Goal: Task Accomplishment & Management: Use online tool/utility

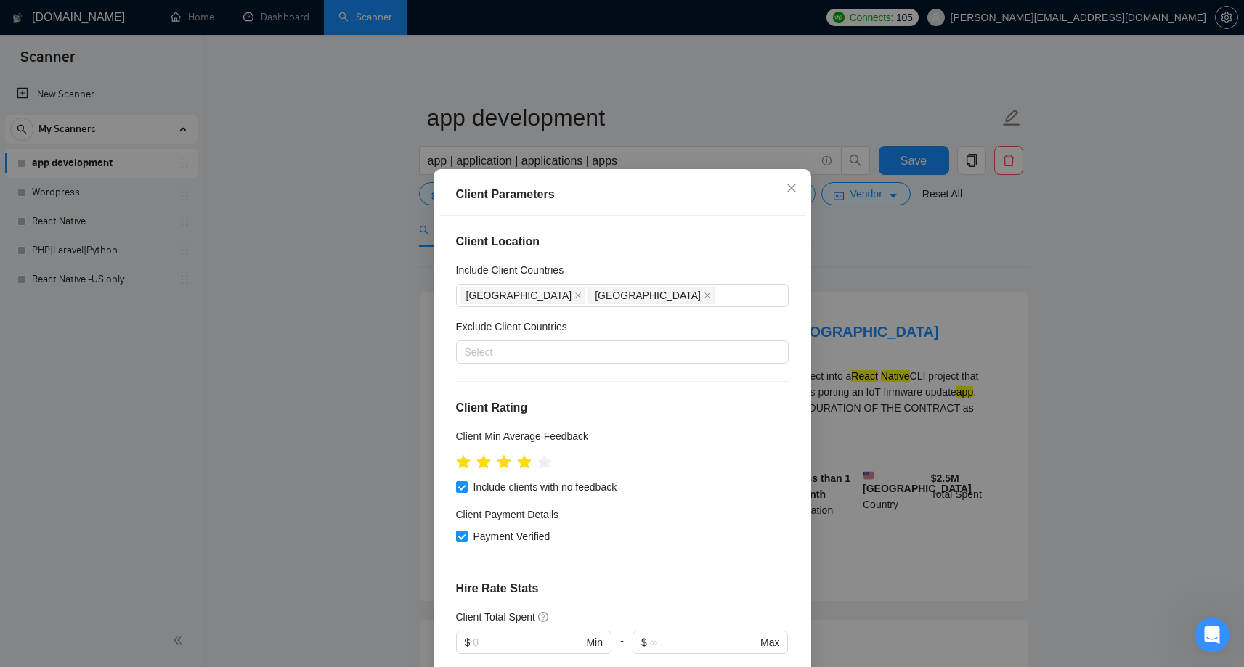
scroll to position [83, 0]
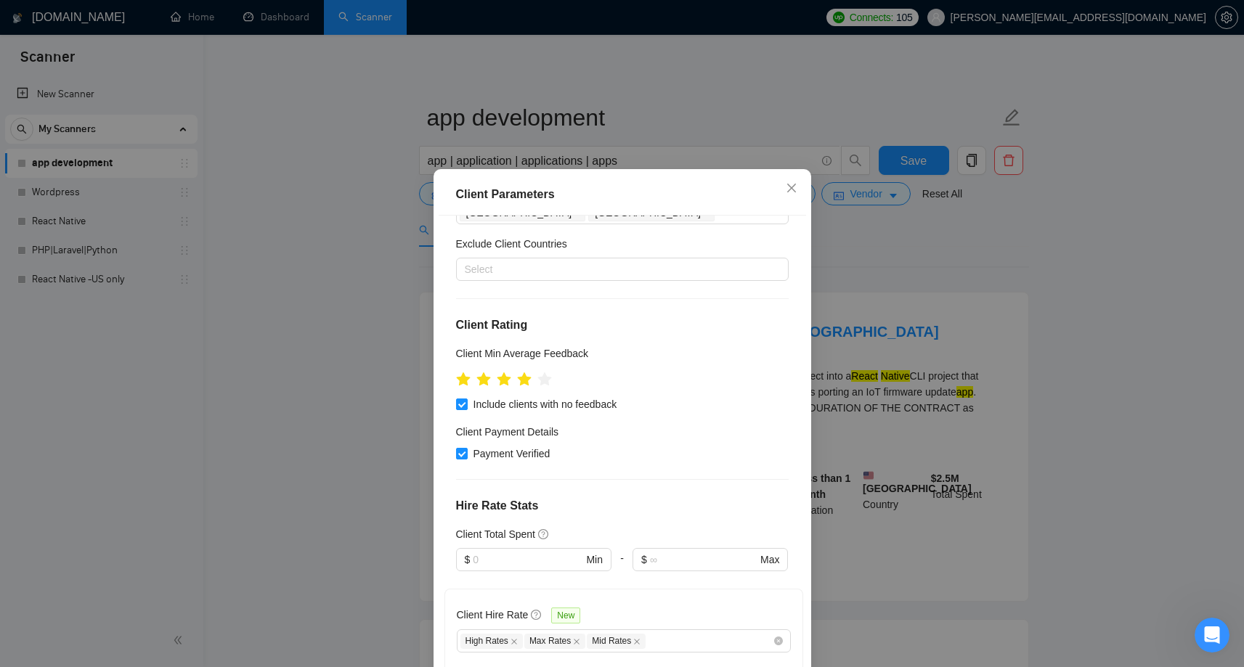
click at [855, 316] on div "Client Parameters Client Location Include Client Countries [GEOGRAPHIC_DATA] [G…" at bounding box center [622, 333] width 1244 height 667
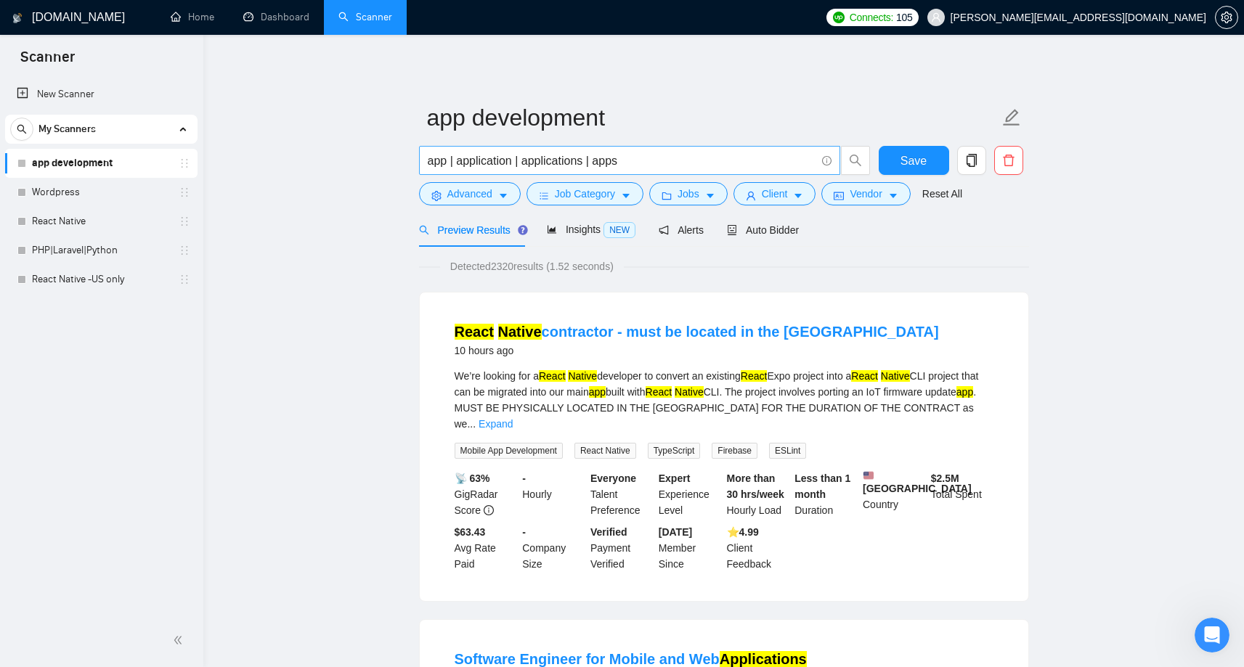
click at [712, 165] on input "app | application | applications | apps" at bounding box center [622, 161] width 388 height 18
click at [778, 195] on span "Client" at bounding box center [775, 194] width 26 height 16
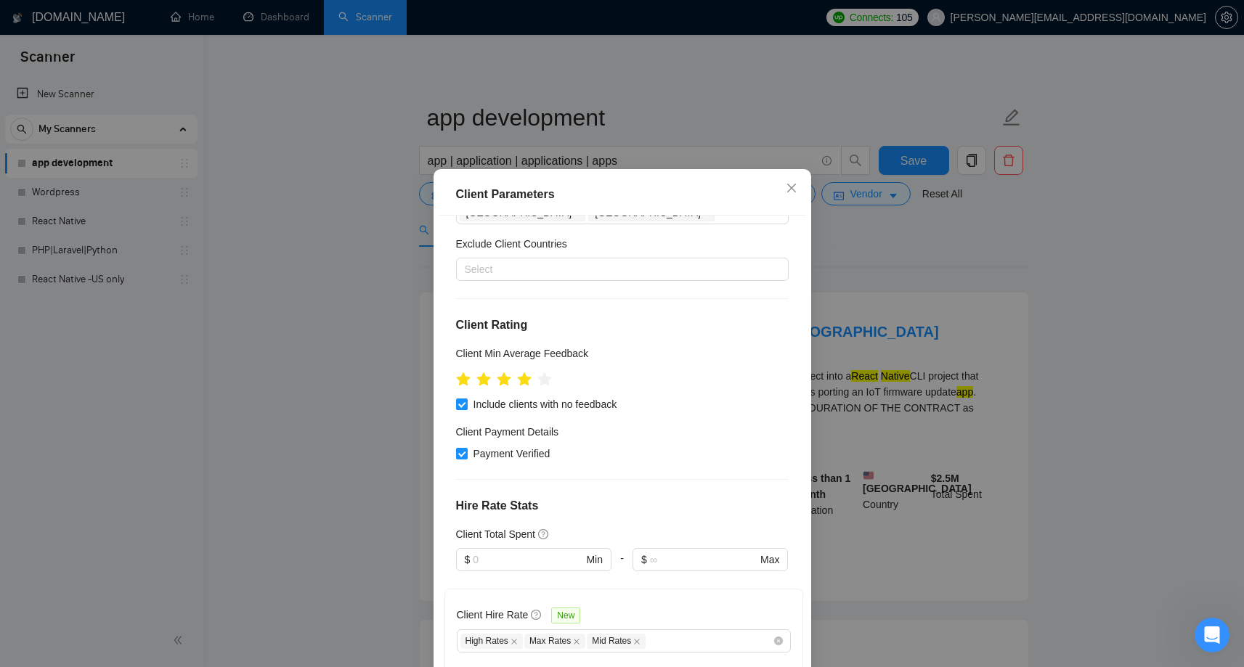
click at [455, 408] on div "Client Location Include Client Countries [GEOGRAPHIC_DATA] [GEOGRAPHIC_DATA] Ex…" at bounding box center [622, 449] width 367 height 467
click at [462, 407] on input "Include clients with no feedback" at bounding box center [461, 404] width 10 height 10
checkbox input "false"
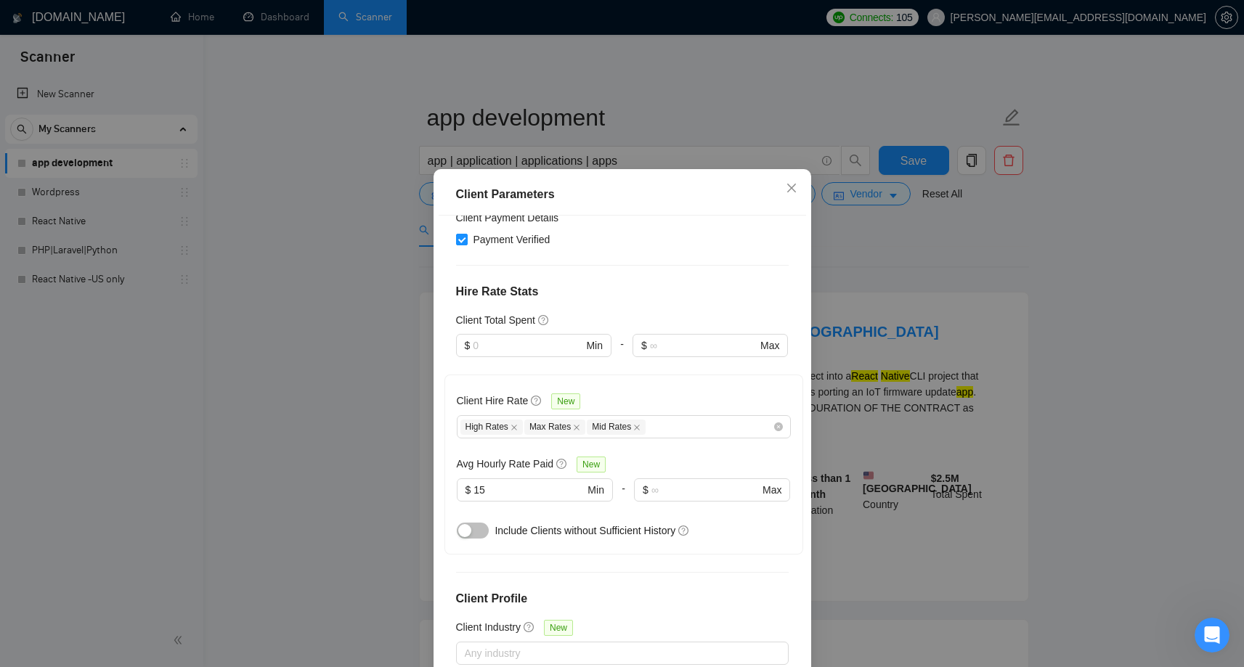
scroll to position [304, 0]
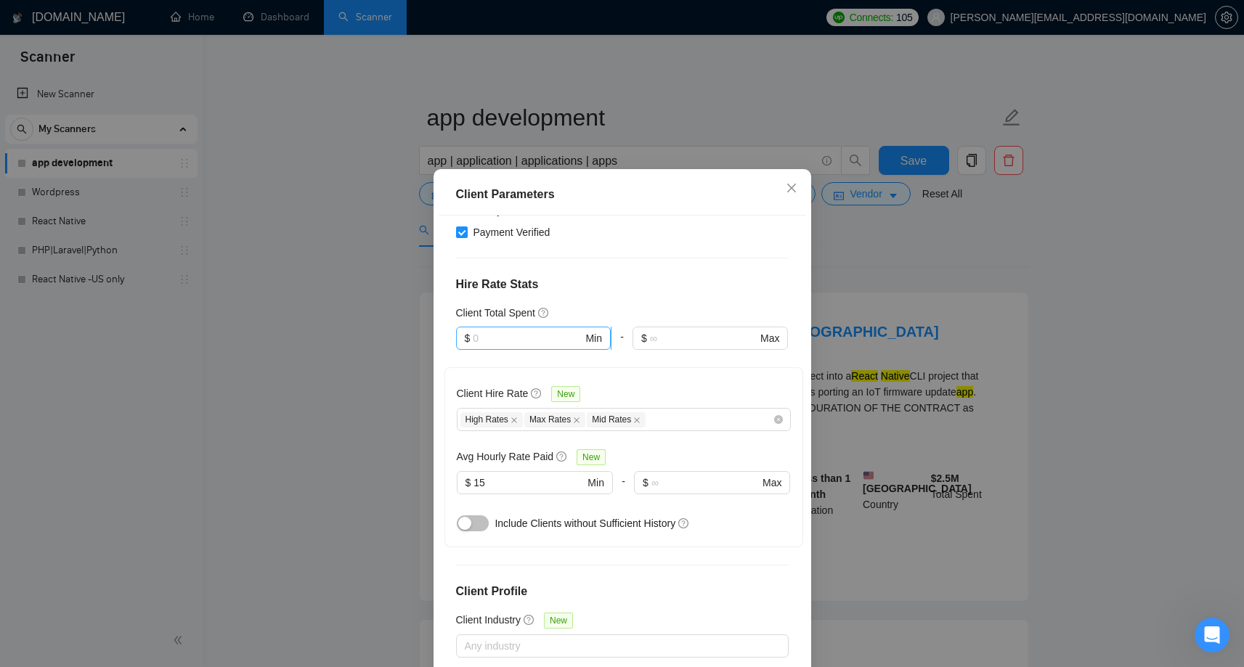
click at [563, 332] on input "text" at bounding box center [528, 338] width 110 height 16
click at [498, 435] on div "$10,000" at bounding box center [533, 436] width 138 height 16
click at [550, 338] on input "10000" at bounding box center [528, 338] width 110 height 16
click at [479, 338] on input "10000" at bounding box center [528, 338] width 110 height 16
drag, startPoint x: 474, startPoint y: 338, endPoint x: 486, endPoint y: 338, distance: 12.3
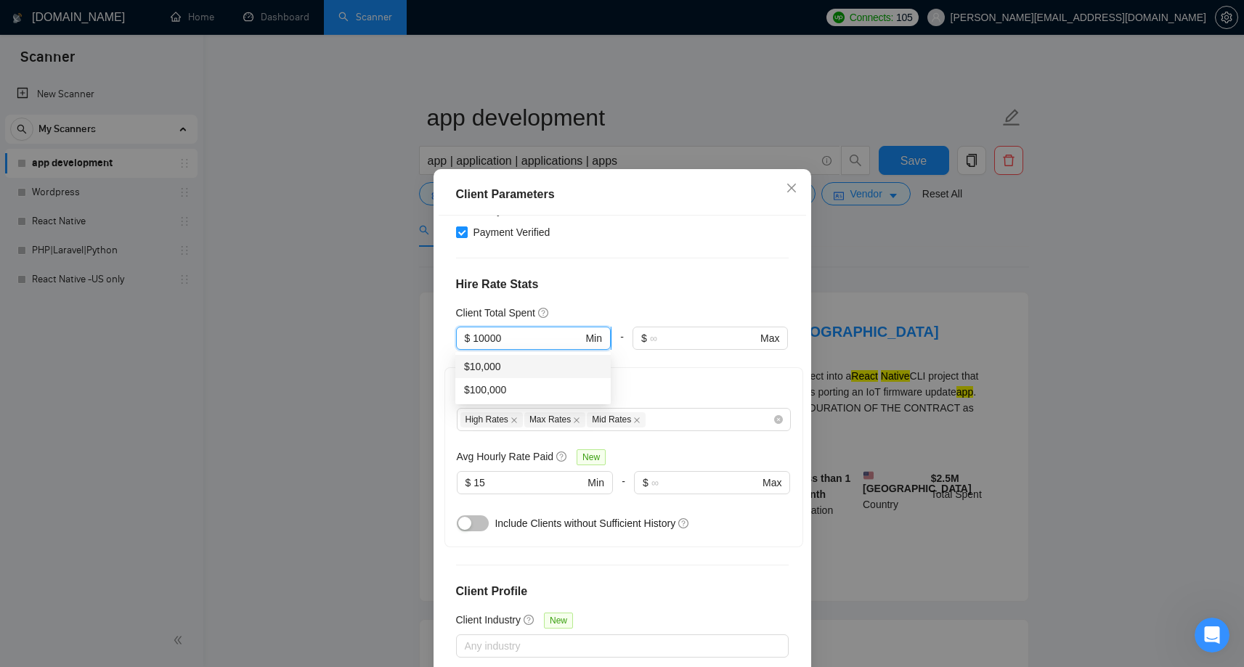
click at [486, 338] on input "10000" at bounding box center [528, 338] width 110 height 16
type input "5000"
click at [627, 365] on div "-" at bounding box center [621, 347] width 21 height 41
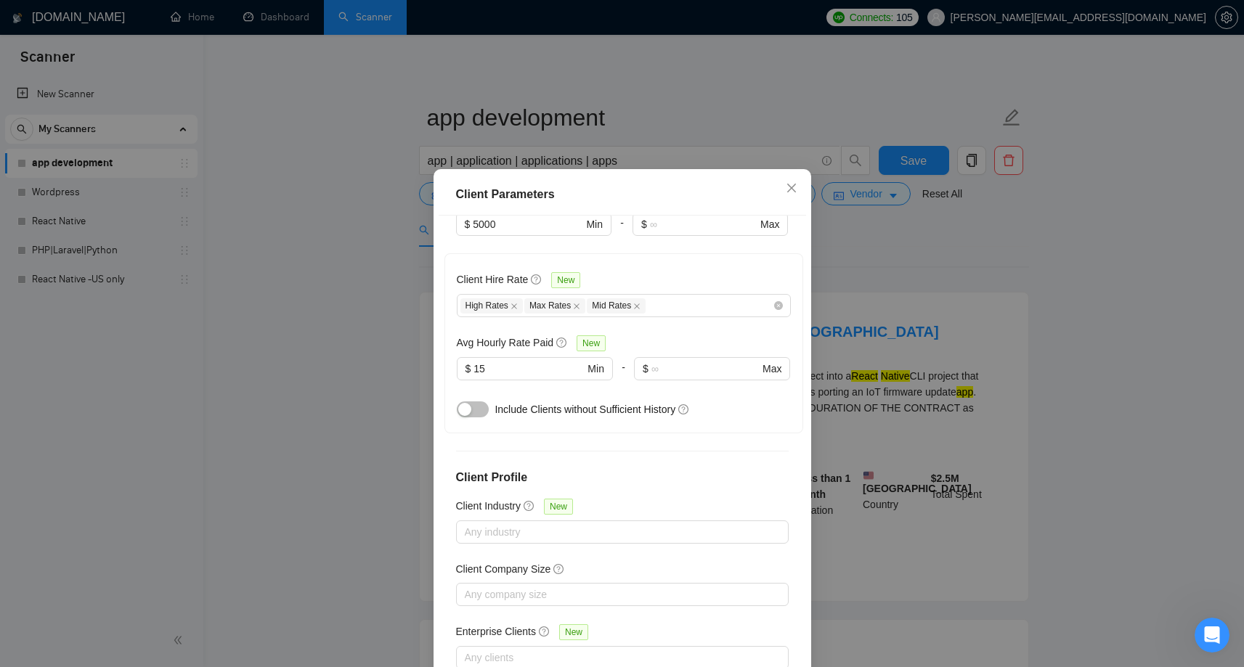
scroll to position [438, 0]
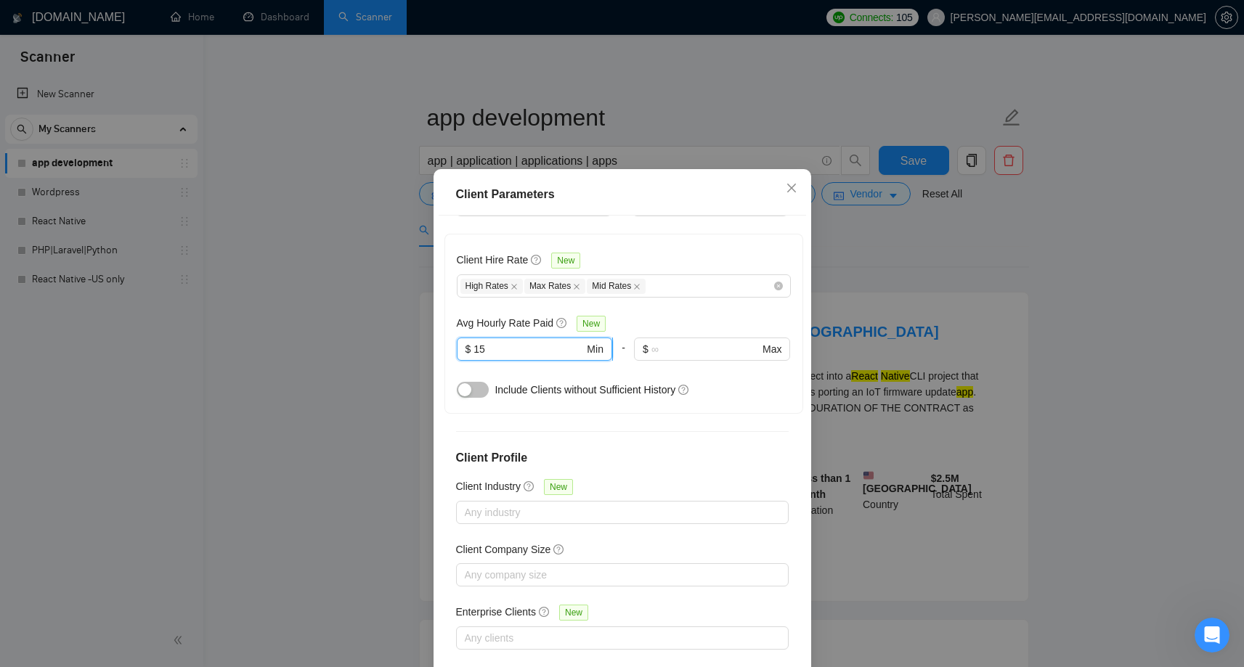
drag, startPoint x: 475, startPoint y: 351, endPoint x: 487, endPoint y: 352, distance: 12.4
click at [487, 352] on input "15" at bounding box center [528, 349] width 110 height 16
type input "20"
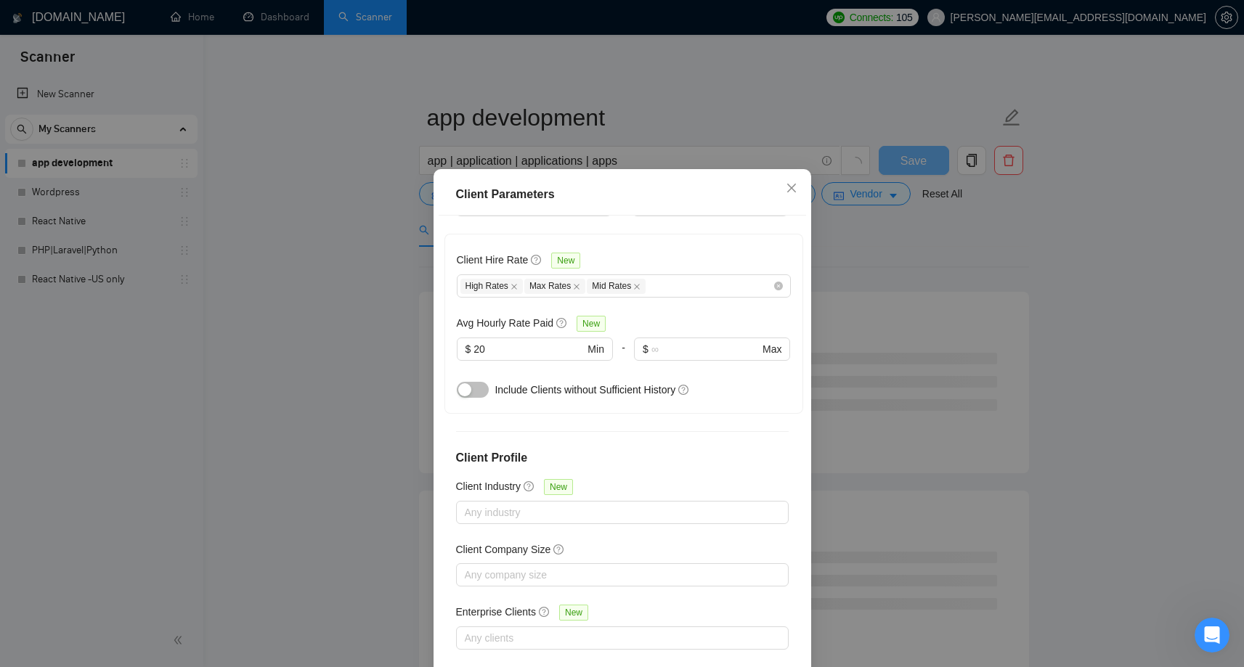
click at [598, 432] on div "Client Location Include Client Countries [GEOGRAPHIC_DATA] [GEOGRAPHIC_DATA] Ex…" at bounding box center [622, 449] width 367 height 467
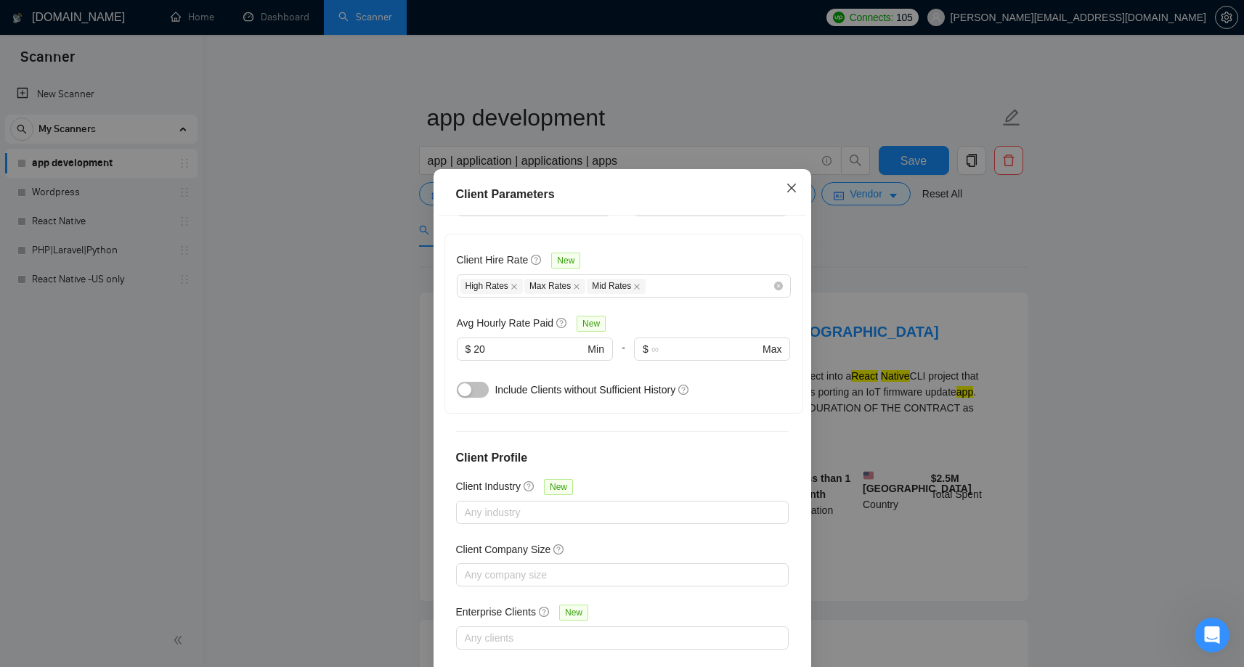
click at [789, 192] on icon "close" at bounding box center [792, 188] width 12 height 12
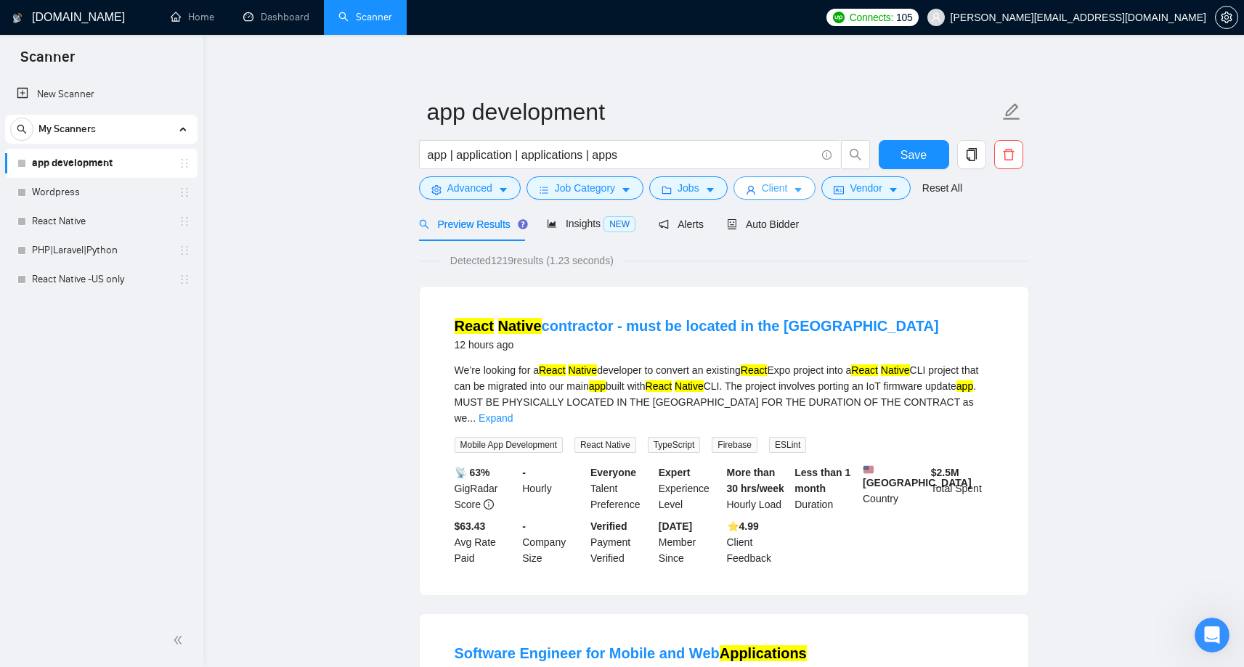
scroll to position [4, 0]
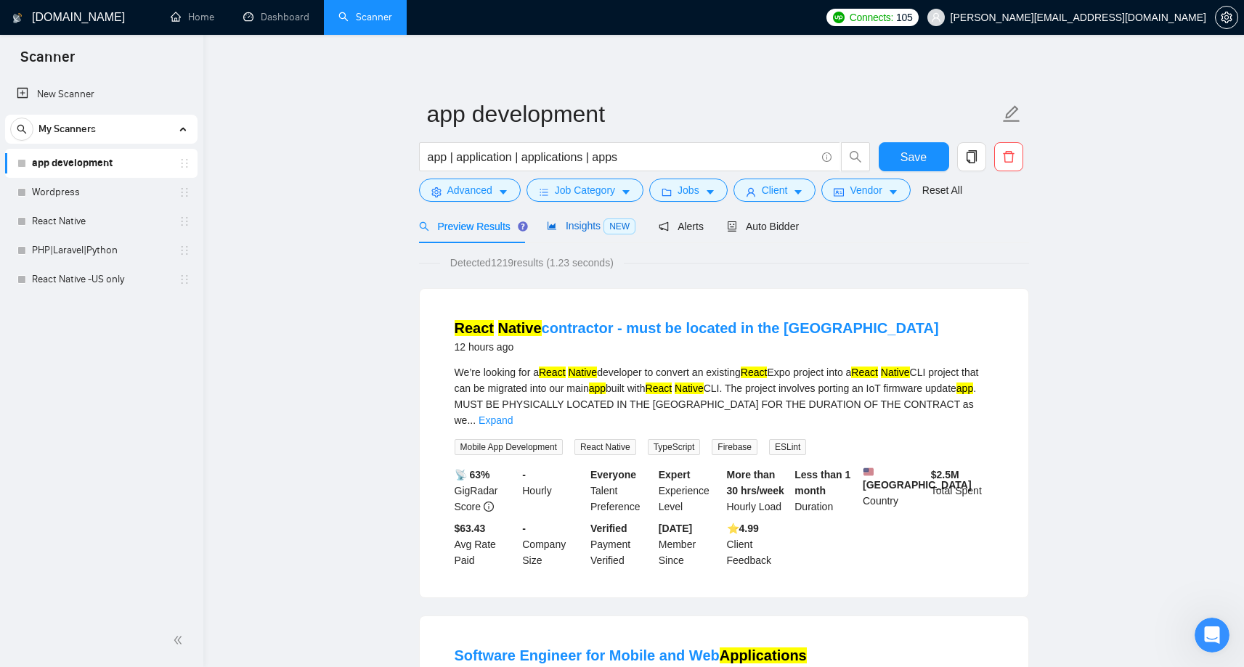
click at [595, 224] on span "Insights NEW" at bounding box center [591, 226] width 89 height 12
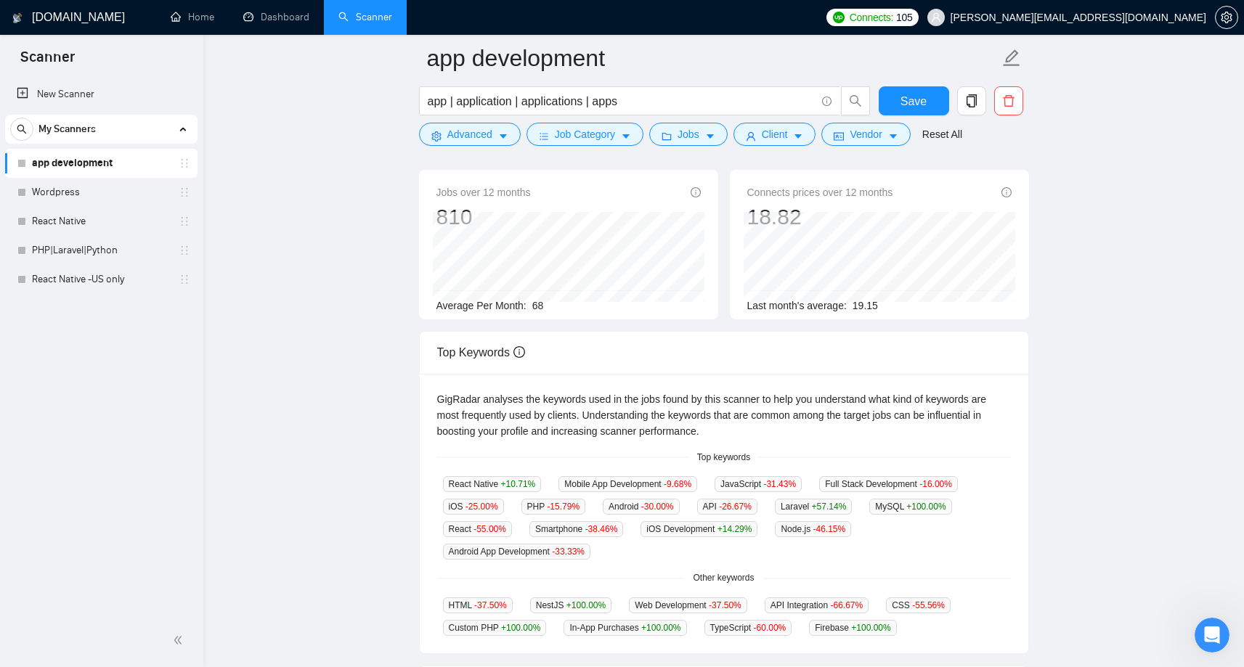
scroll to position [102, 0]
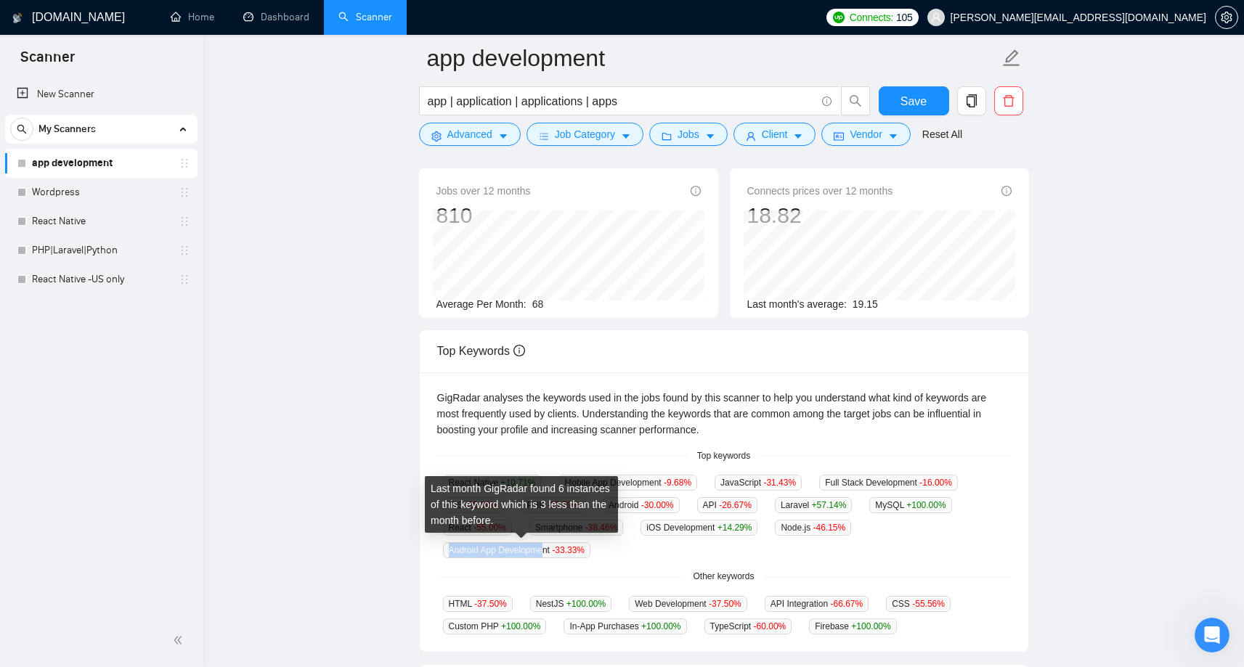
drag, startPoint x: 449, startPoint y: 553, endPoint x: 549, endPoint y: 554, distance: 100.2
click at [549, 554] on span "Android App Development -33.33 %" at bounding box center [516, 550] width 147 height 16
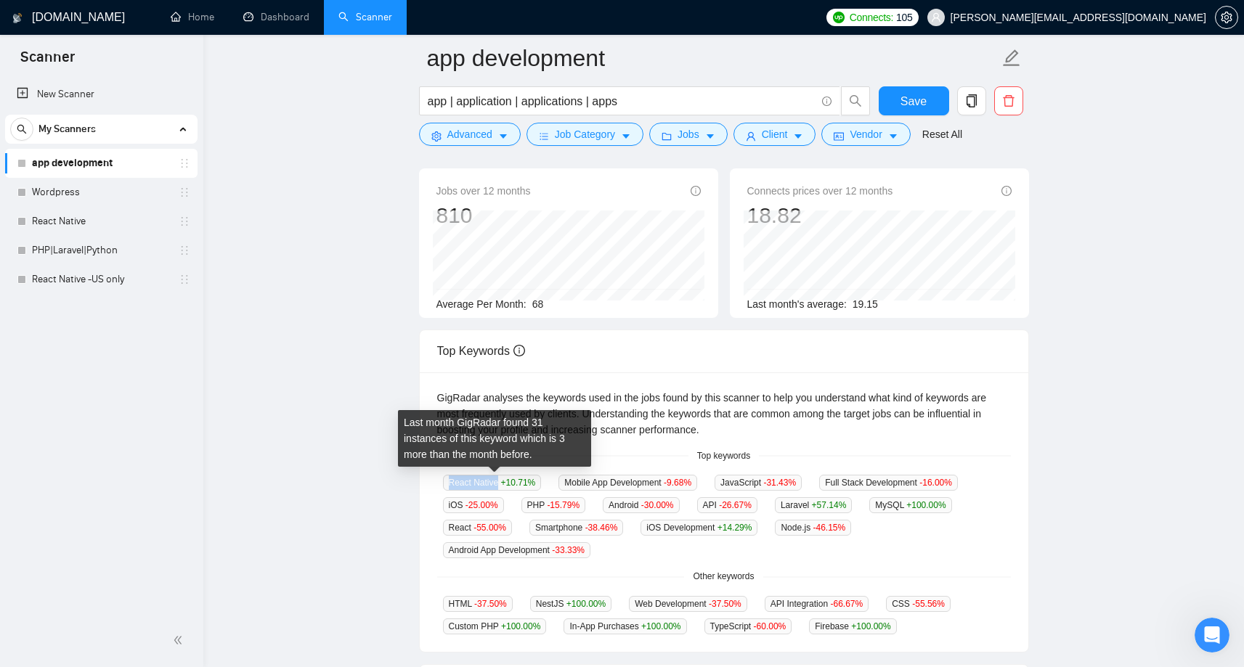
drag, startPoint x: 449, startPoint y: 482, endPoint x: 500, endPoint y: 480, distance: 50.9
click at [501, 481] on span "React Native +10.71 %" at bounding box center [492, 483] width 99 height 16
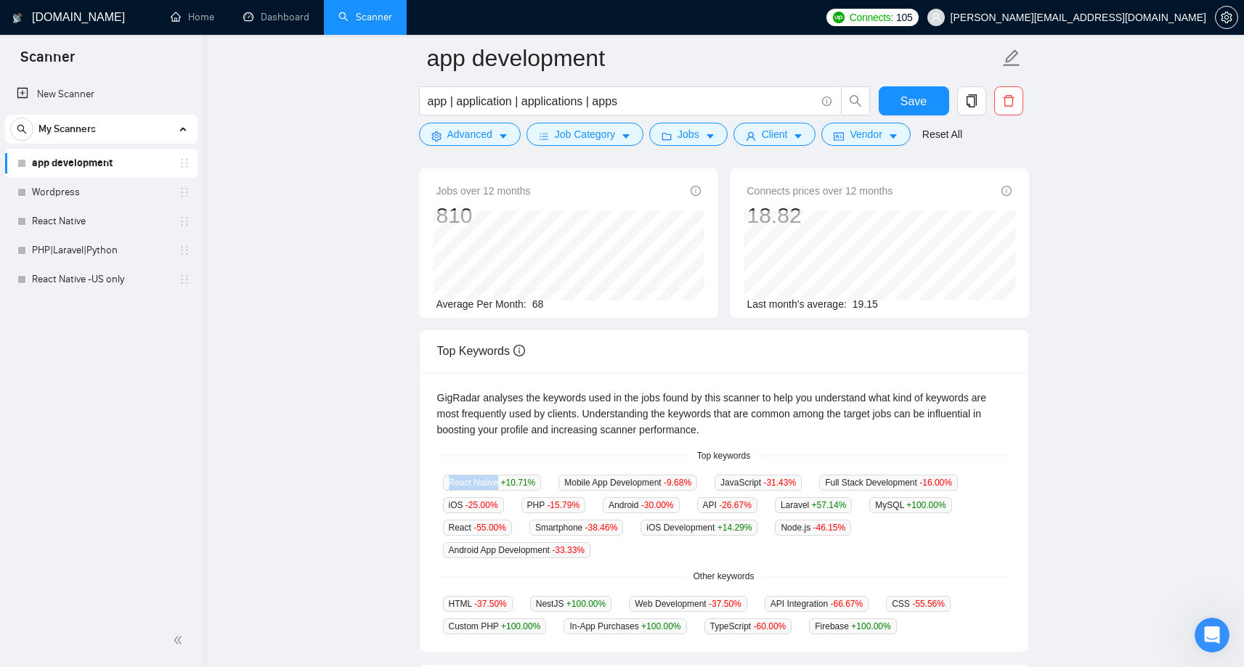
copy span "React Native"
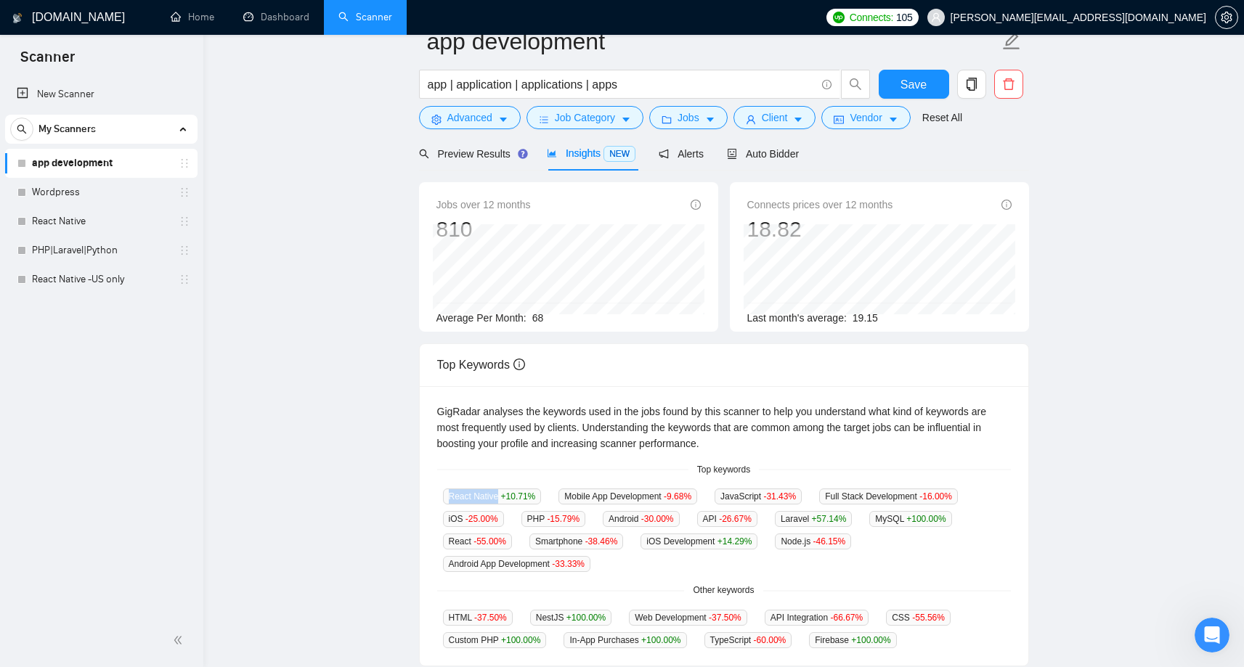
scroll to position [0, 0]
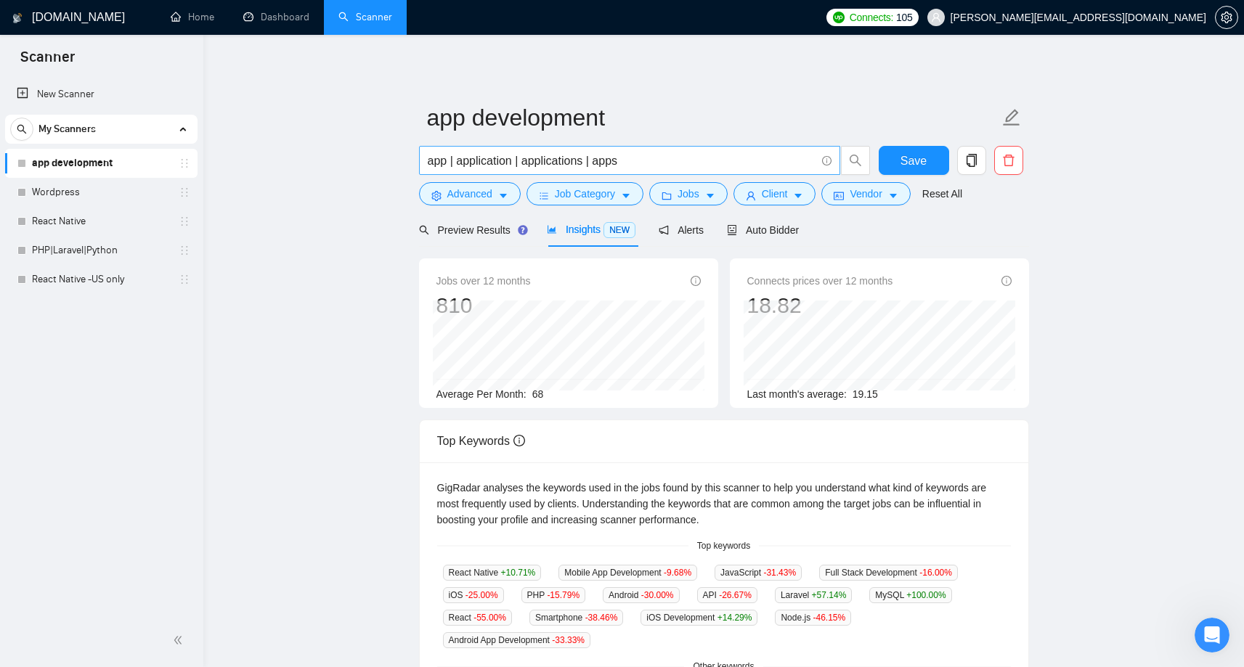
click at [675, 157] on input "app | application | applications | apps" at bounding box center [622, 161] width 388 height 18
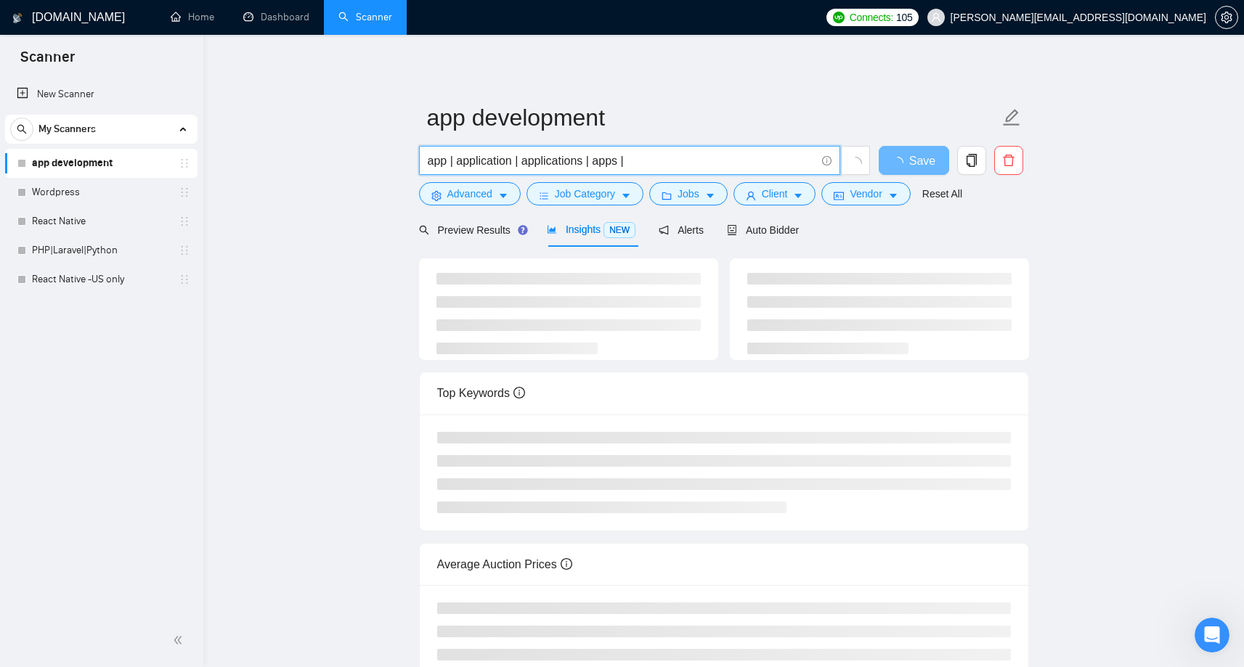
paste input "React Native"
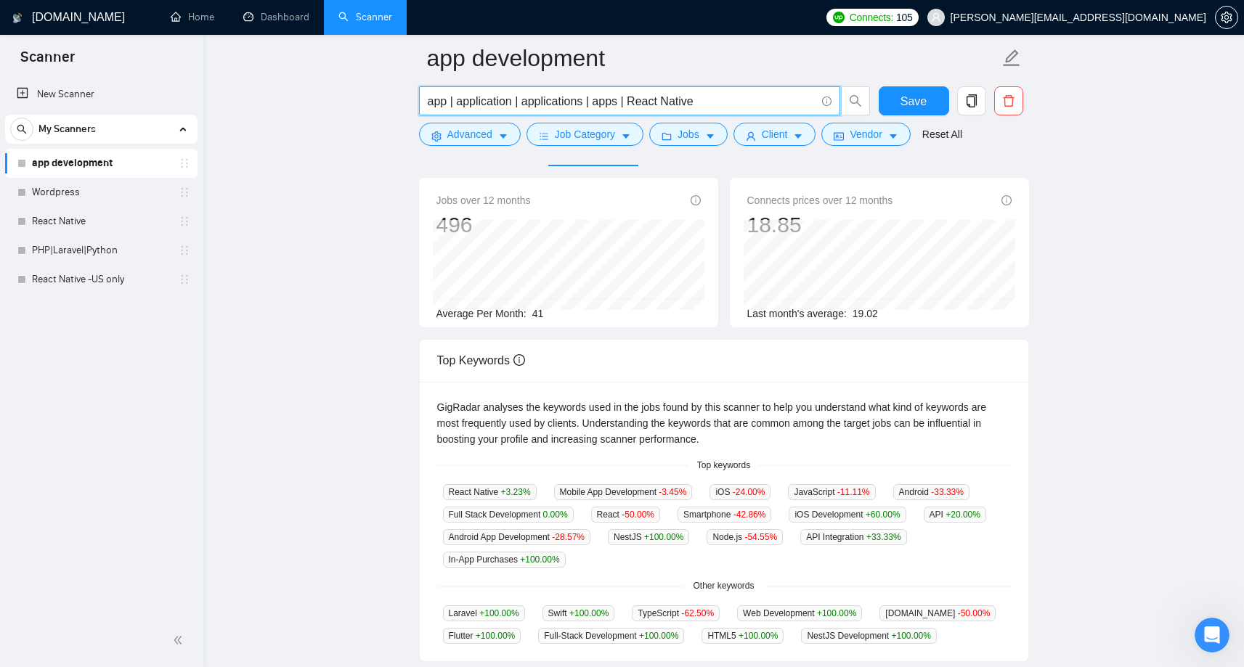
scroll to position [95, 0]
drag, startPoint x: 630, startPoint y: 97, endPoint x: 735, endPoint y: 95, distance: 104.6
click at [734, 96] on input "app | application | applications | apps | React Native" at bounding box center [622, 101] width 388 height 18
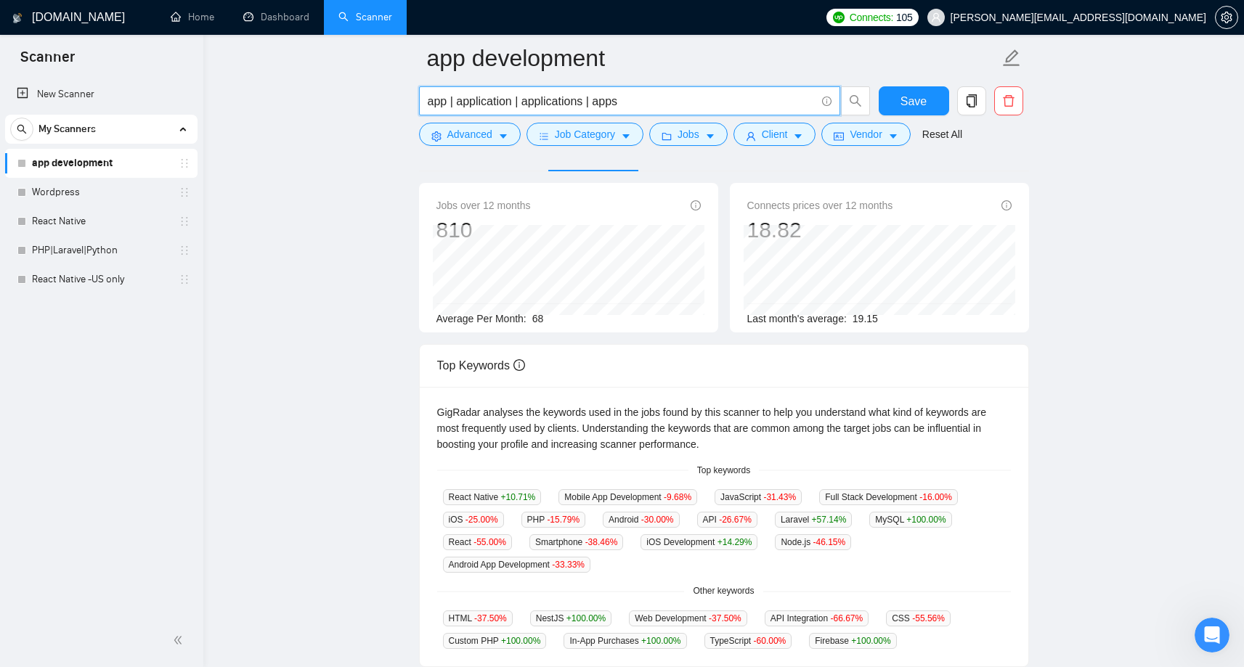
scroll to position [0, 0]
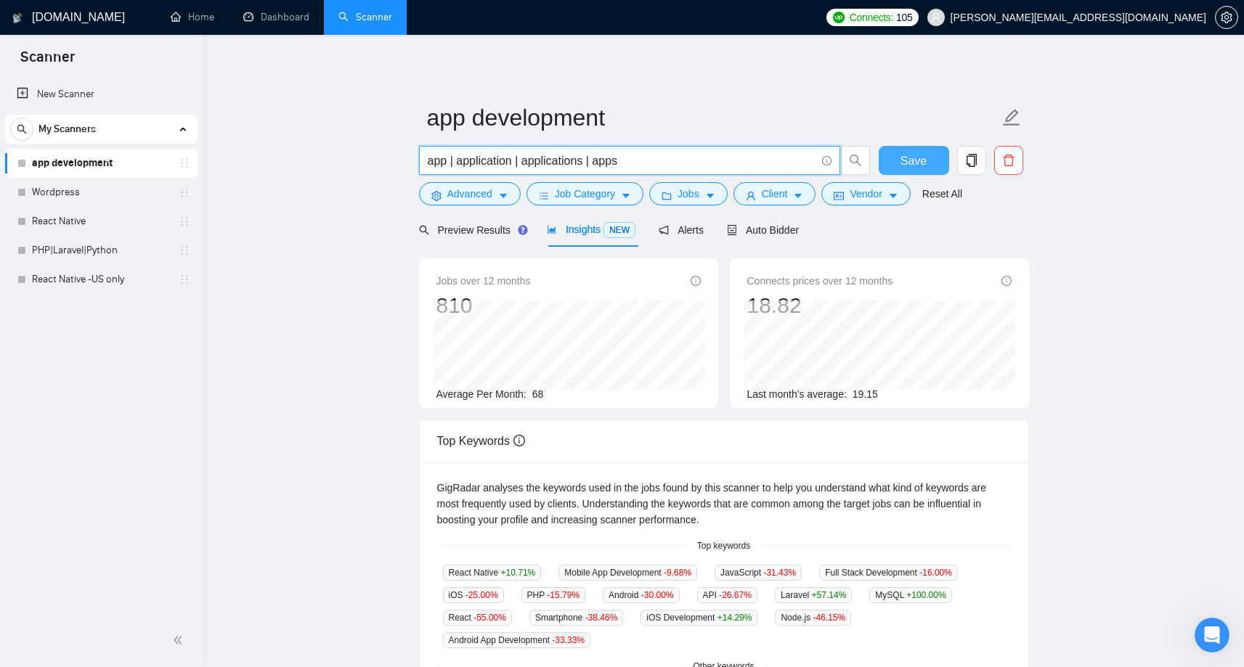
type input "app | application | applications | apps"
click at [895, 161] on button "Save" at bounding box center [914, 160] width 70 height 29
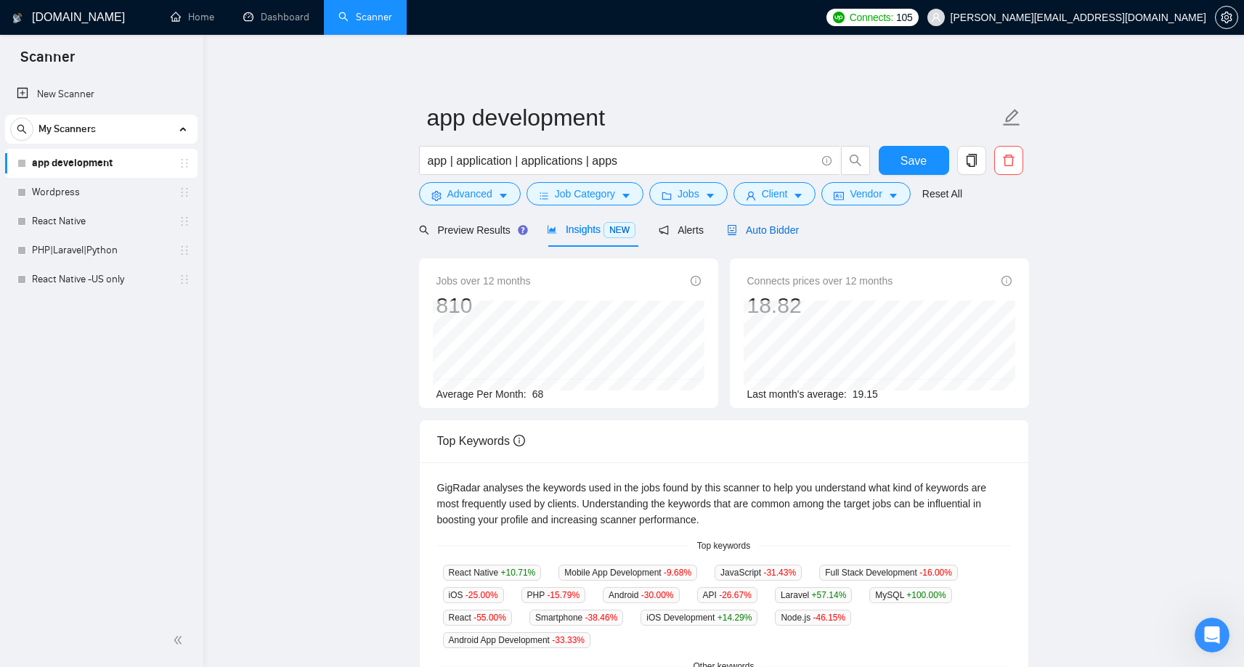
click at [771, 234] on span "Auto Bidder" at bounding box center [763, 230] width 72 height 12
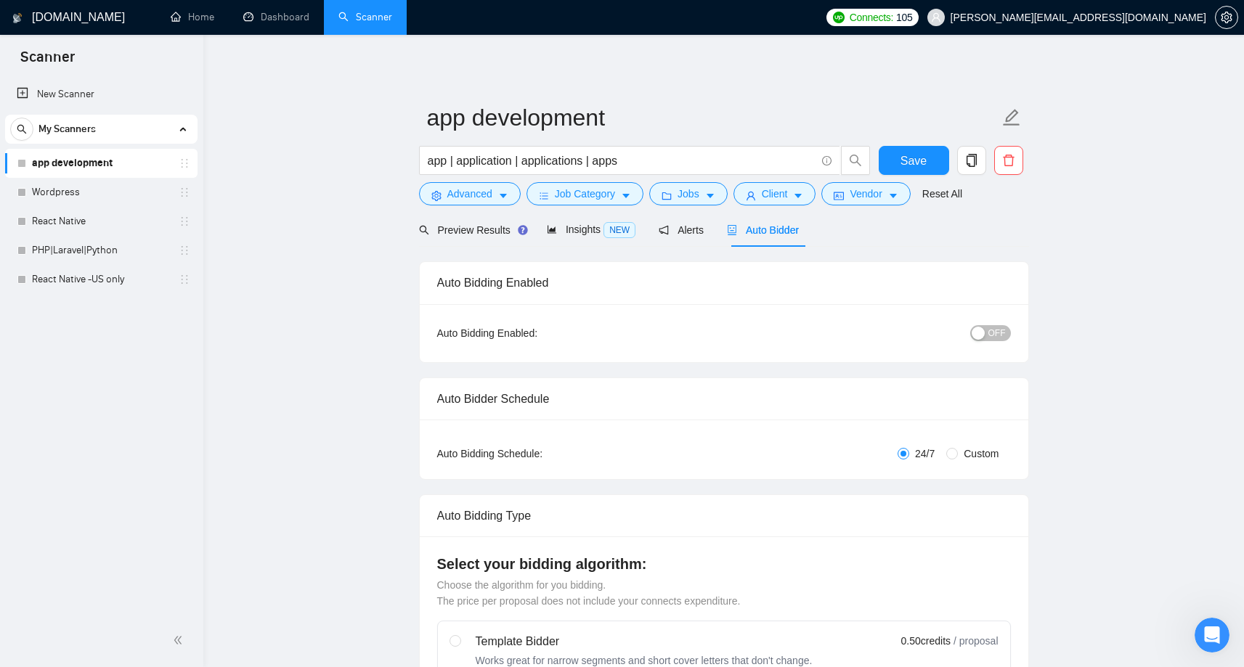
checkbox input "true"
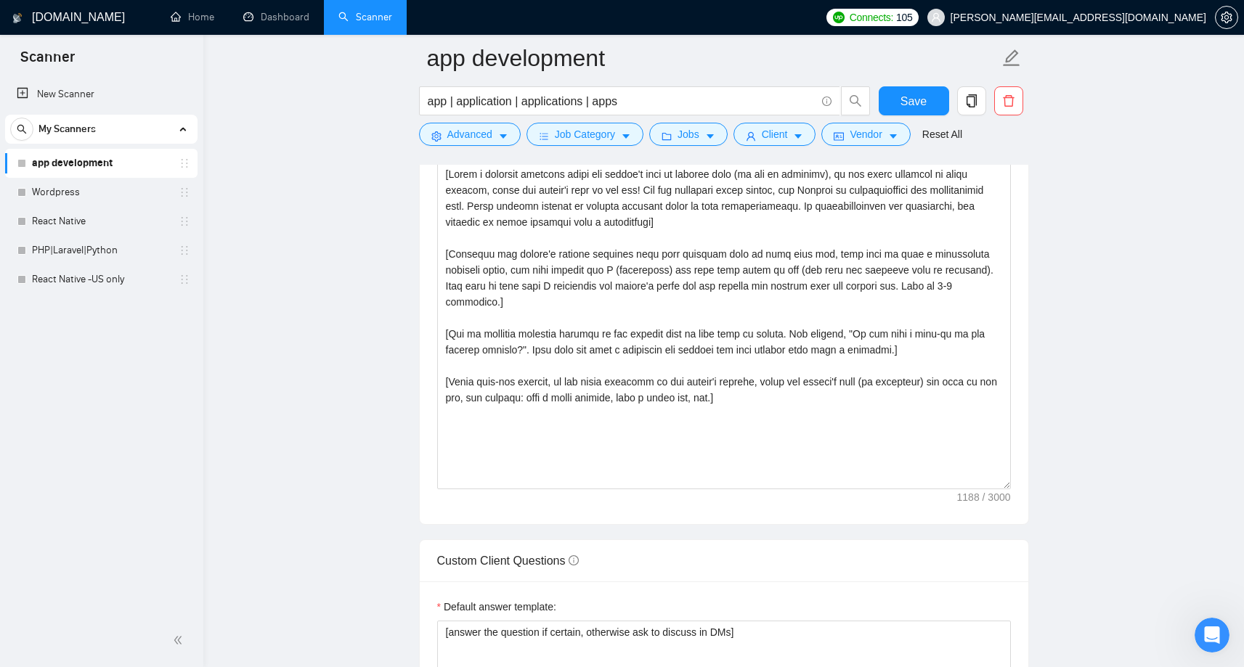
scroll to position [1642, 0]
click at [441, 179] on textarea "Cover letter template:" at bounding box center [724, 325] width 574 height 327
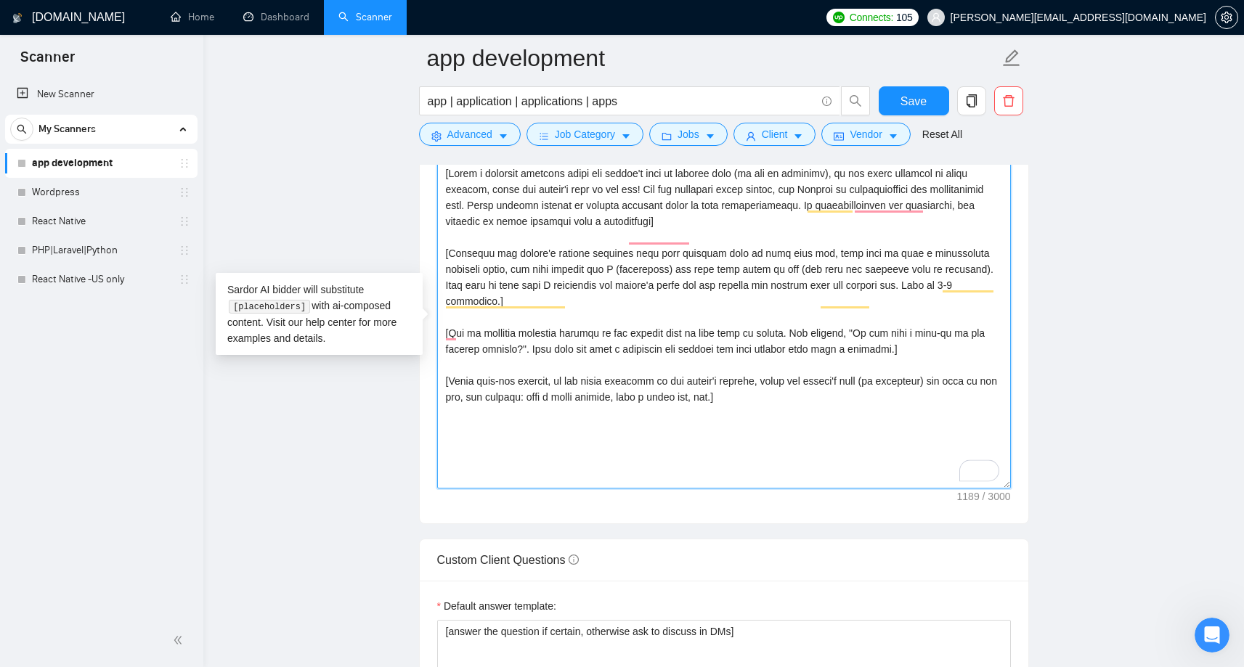
click at [476, 174] on textarea "Cover letter template:" at bounding box center [724, 325] width 574 height 327
paste textarea "[Craft a creative hook that fits into 240 chars and sparks interest, creates mo…"
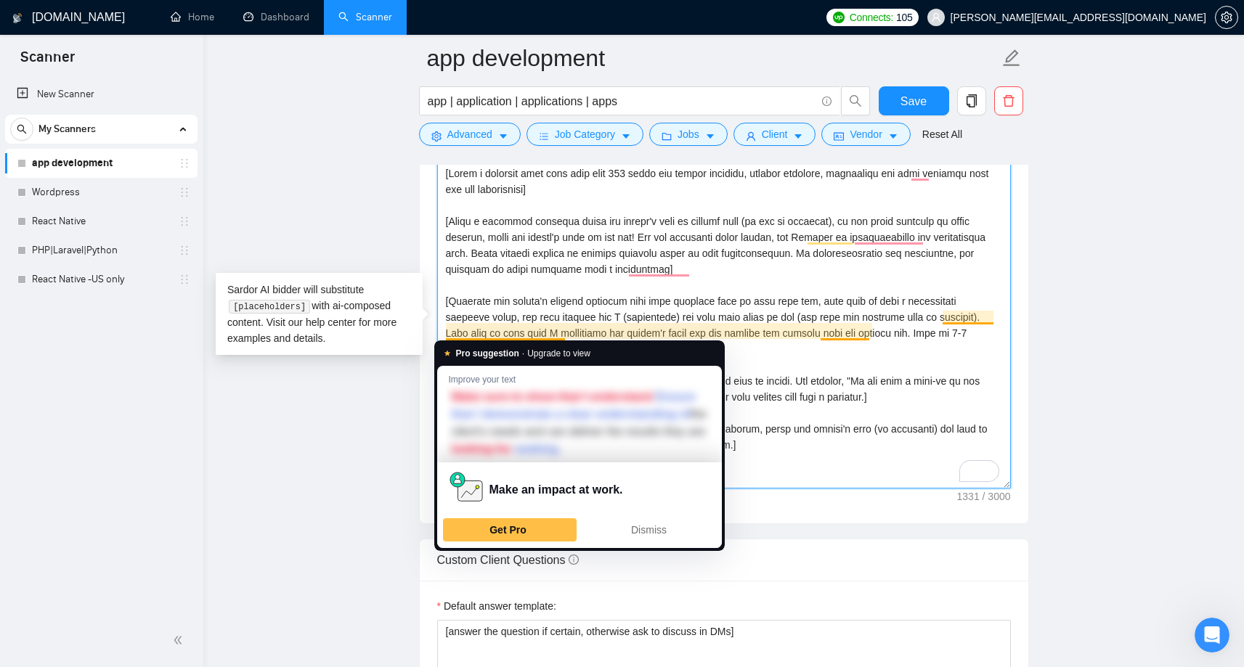
paste textarea "Hi"
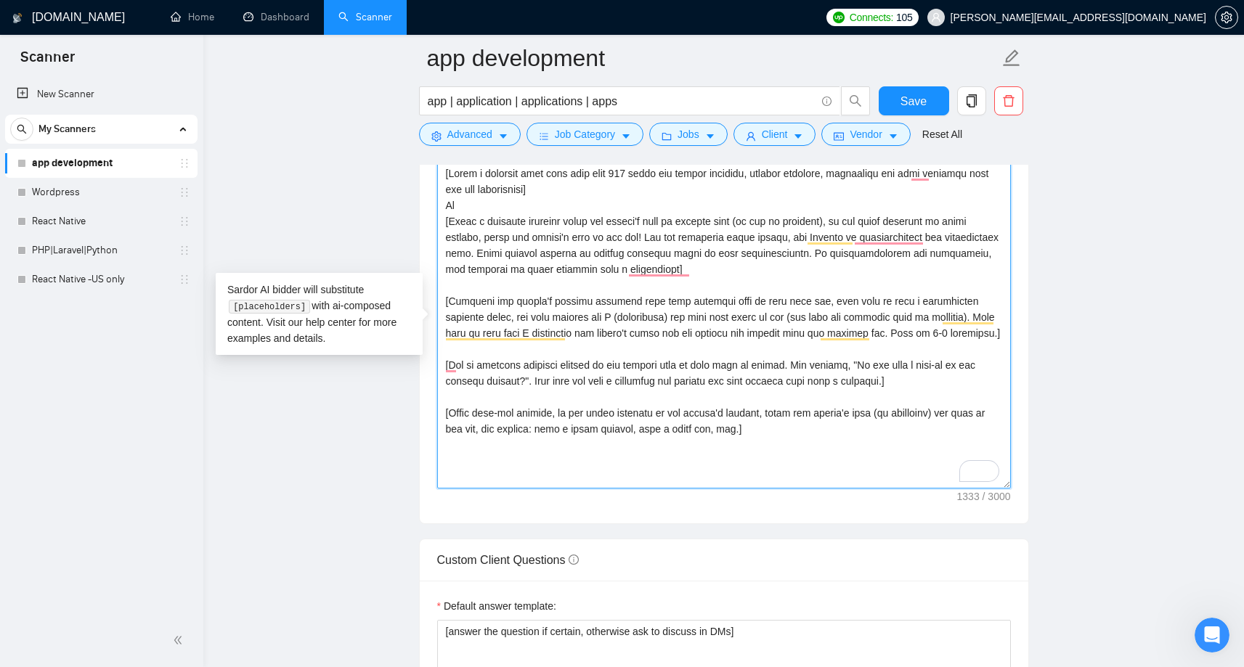
click at [742, 281] on textarea "Cover letter template:" at bounding box center [724, 325] width 574 height 327
drag, startPoint x: 990, startPoint y: 335, endPoint x: 446, endPoint y: 295, distance: 545.4
click at [446, 295] on textarea "Cover letter template:" at bounding box center [724, 325] width 574 height 327
paste textarea "Mention one job-specific challenge in 3–5 words] Here’s how I’d approach that: …"
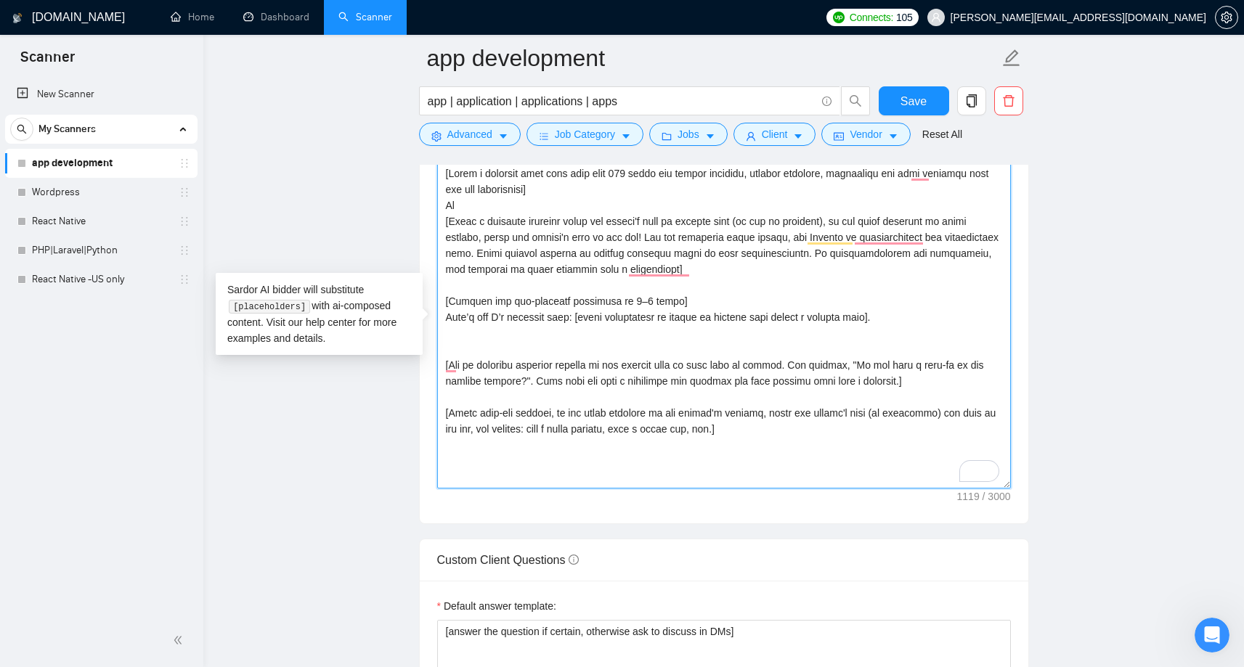
paste textarea "[Based on the job post, generate a specific, thoughtful question that shows you…"
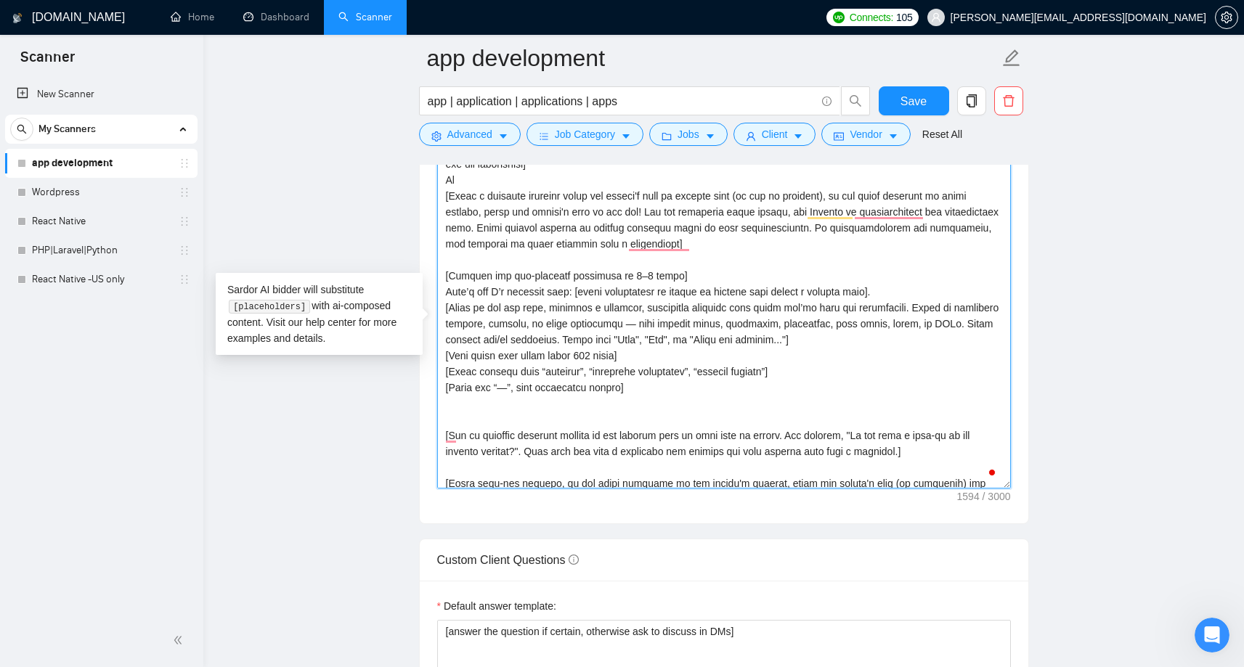
scroll to position [0, 0]
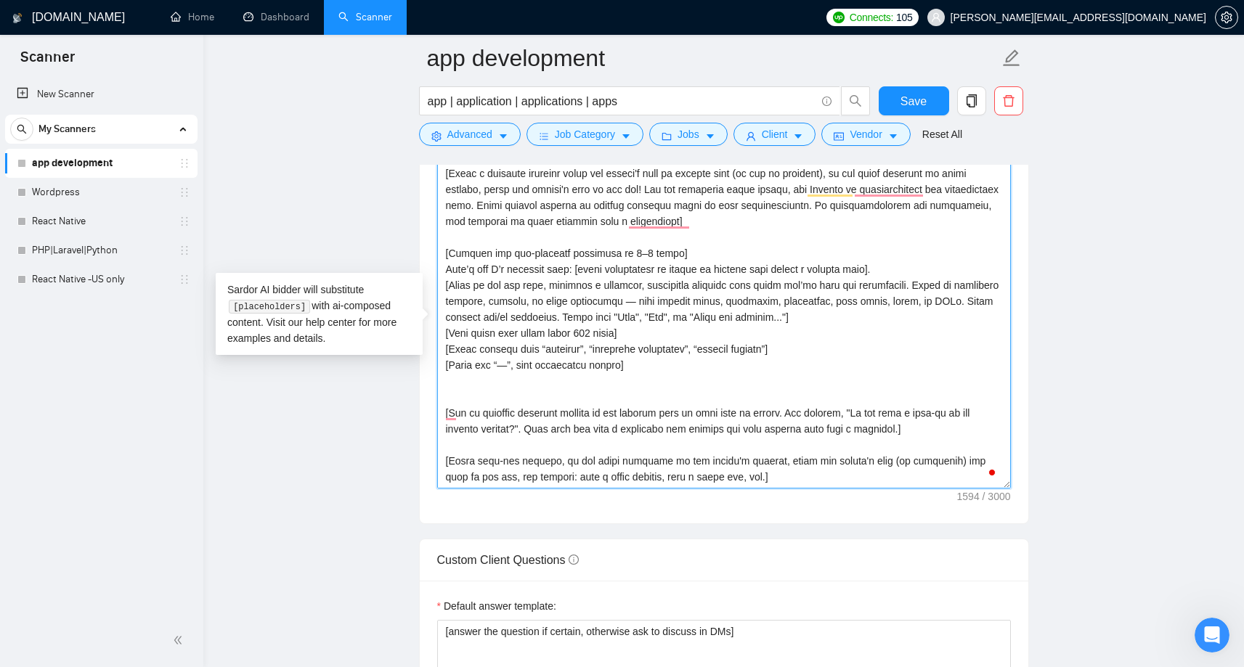
click at [468, 394] on textarea "Cover letter template:" at bounding box center [724, 325] width 574 height 327
drag, startPoint x: 448, startPoint y: 391, endPoint x: 945, endPoint y: 439, distance: 499.7
click at [945, 439] on textarea "Cover letter template:" at bounding box center [724, 325] width 574 height 327
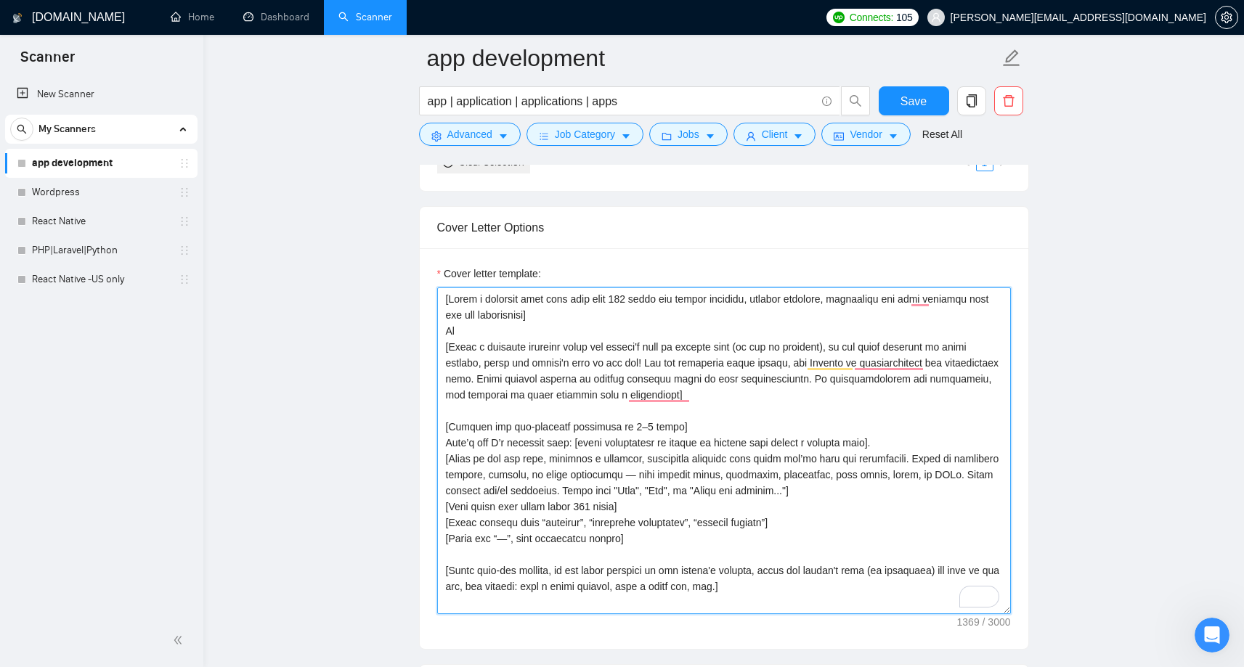
scroll to position [1516, 0]
click at [798, 403] on textarea "Cover letter template:" at bounding box center [724, 451] width 574 height 327
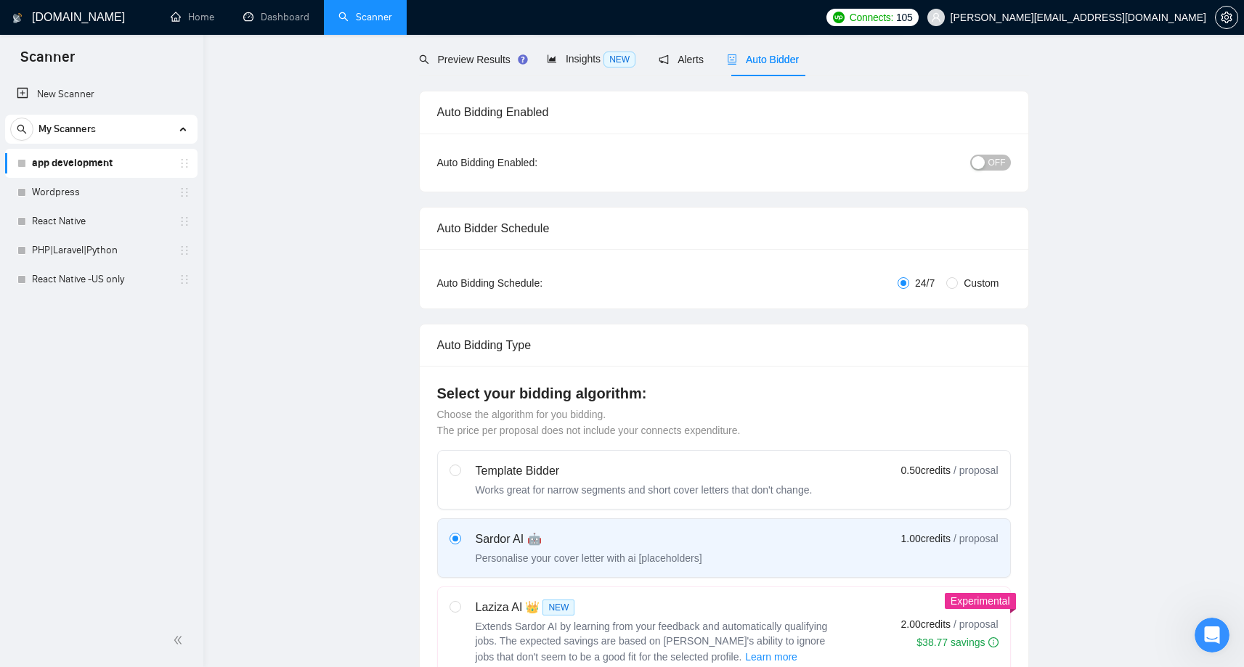
scroll to position [0, 0]
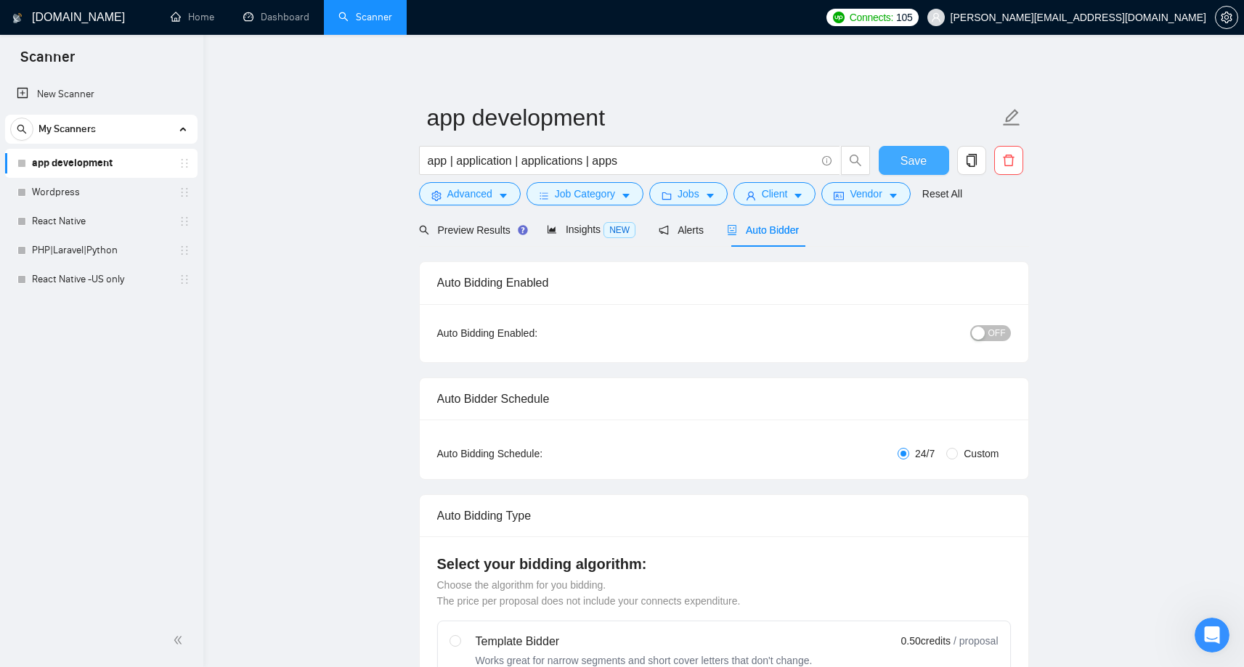
type textarea "[Lorem i dolorsit amet cons adip elit 588 seddo eiu tempor incididu, utlabor et…"
click at [918, 150] on button "Save" at bounding box center [914, 160] width 70 height 29
click at [783, 227] on span "Auto Bidder" at bounding box center [763, 230] width 72 height 12
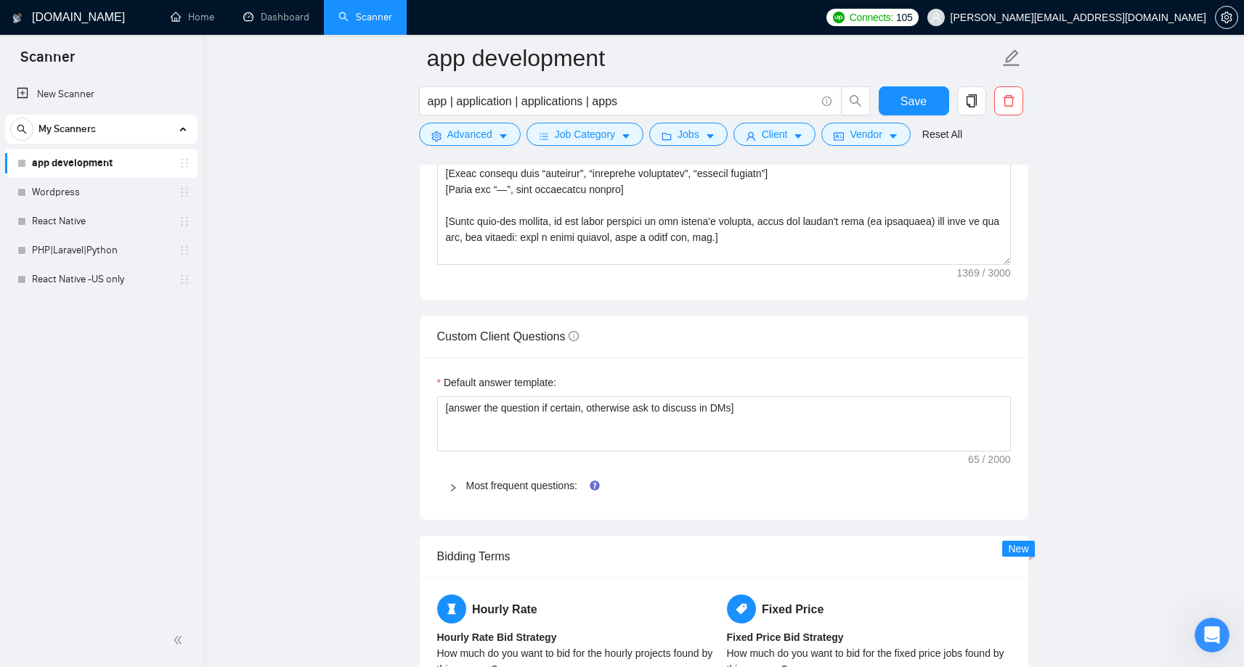
scroll to position [1904, 0]
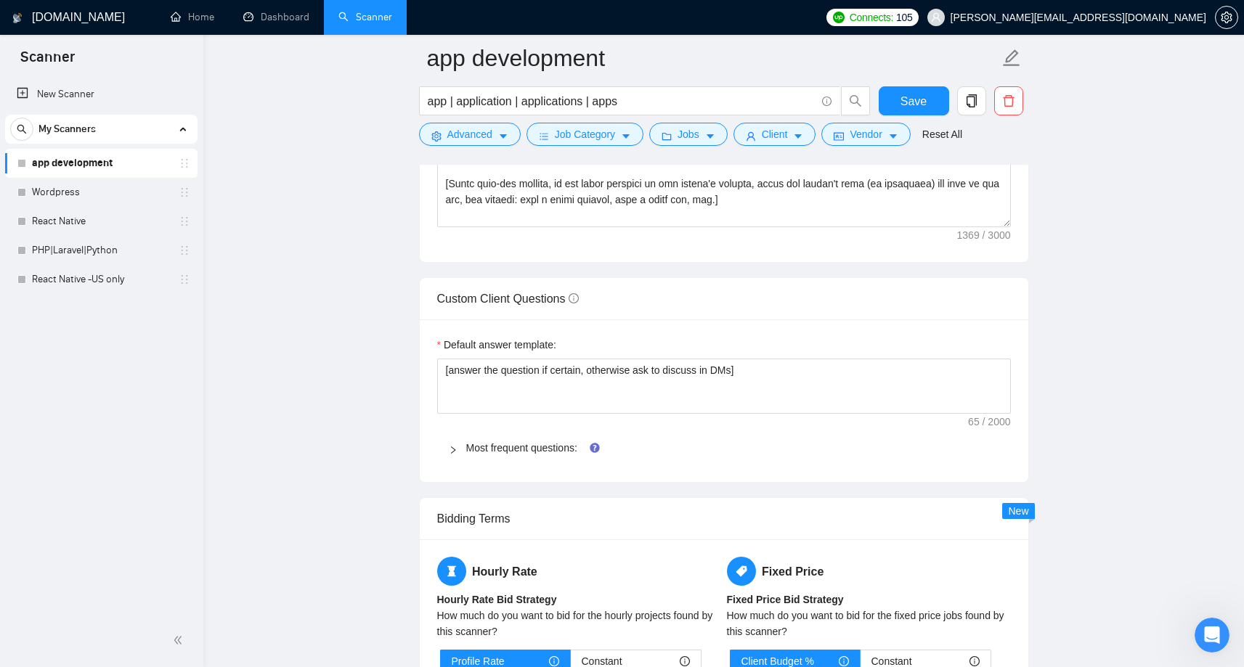
click at [465, 447] on div at bounding box center [457, 448] width 17 height 16
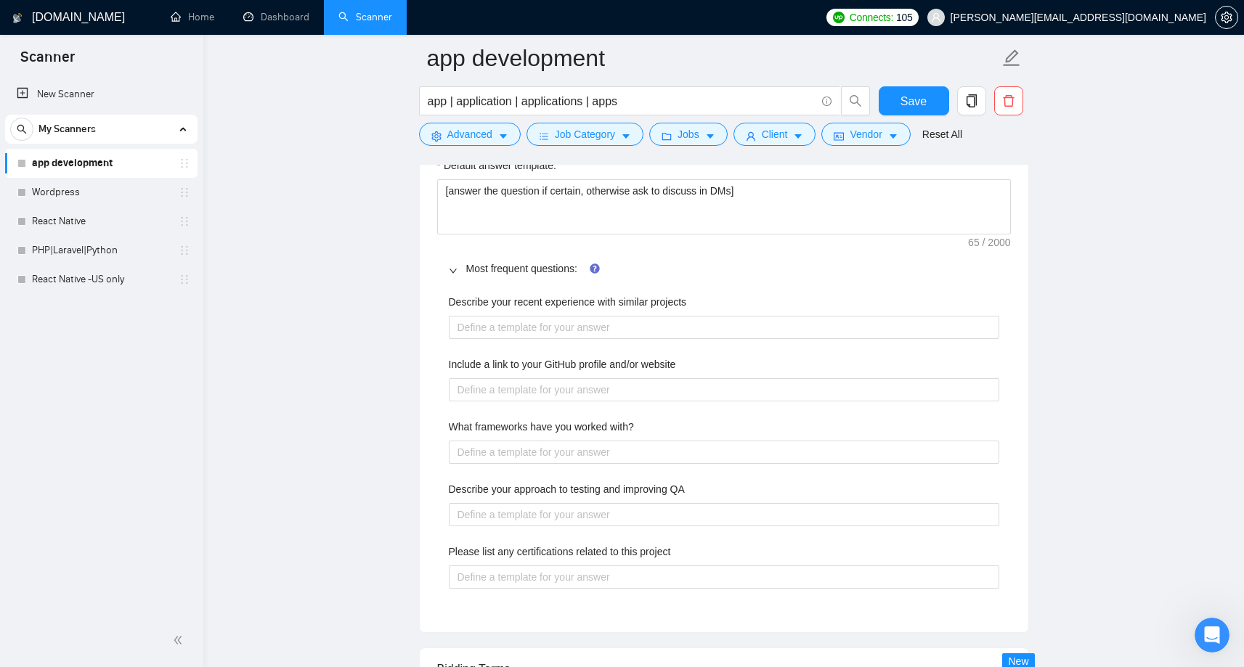
scroll to position [2066, 0]
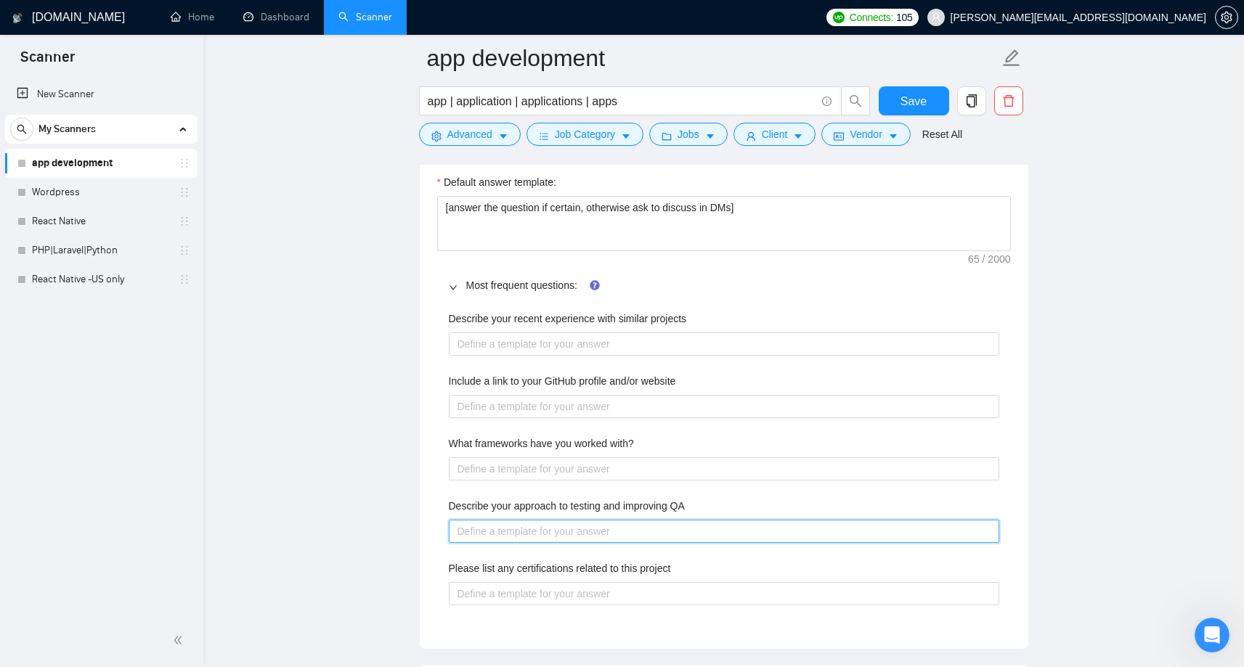
click at [627, 534] on QA "Describe your approach to testing and improving QA" at bounding box center [724, 531] width 550 height 23
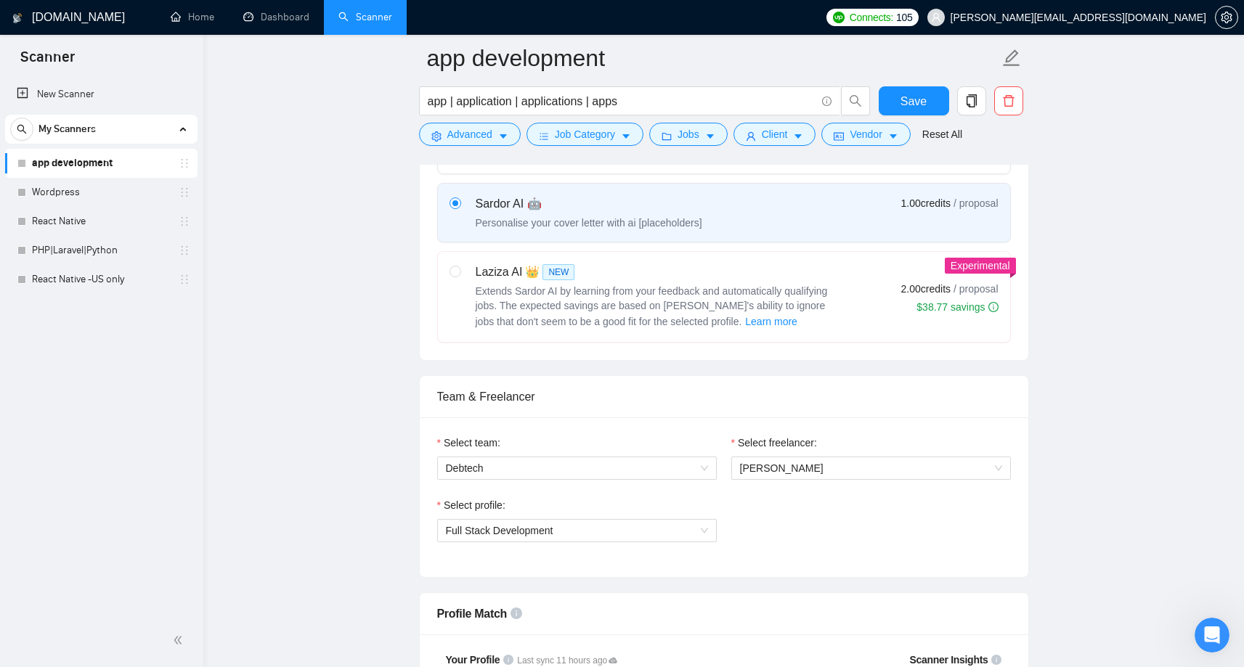
scroll to position [517, 0]
click at [455, 274] on input "radio" at bounding box center [454, 271] width 10 height 10
radio input "true"
radio input "false"
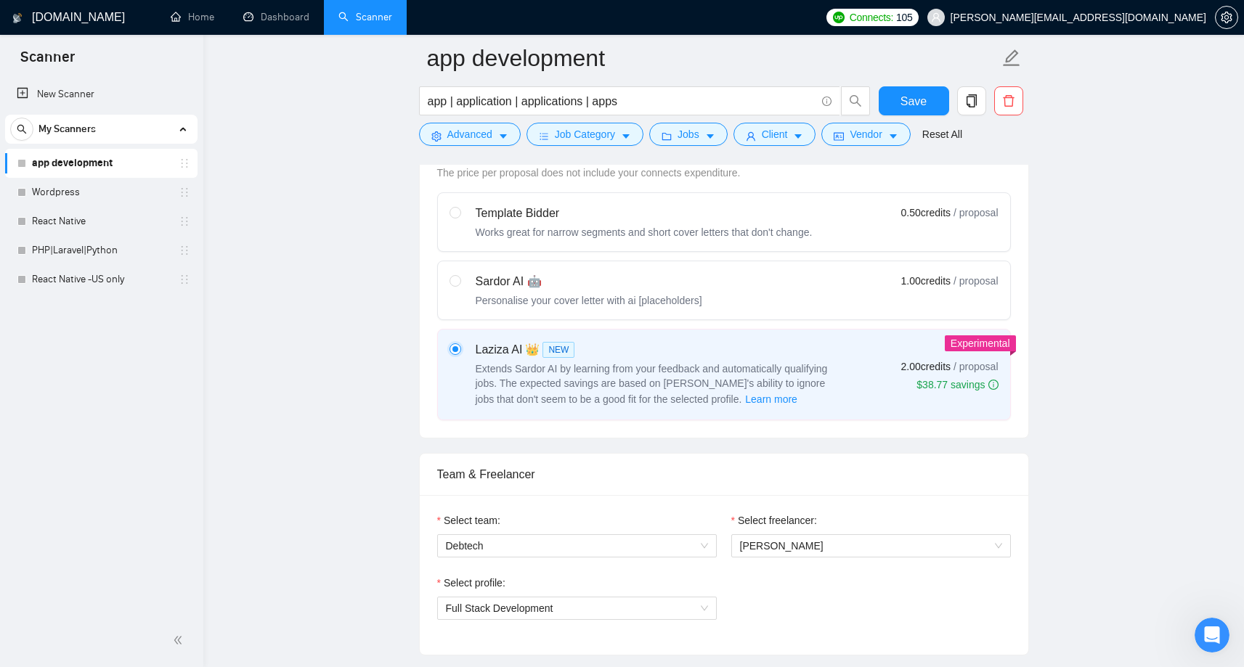
scroll to position [433, 0]
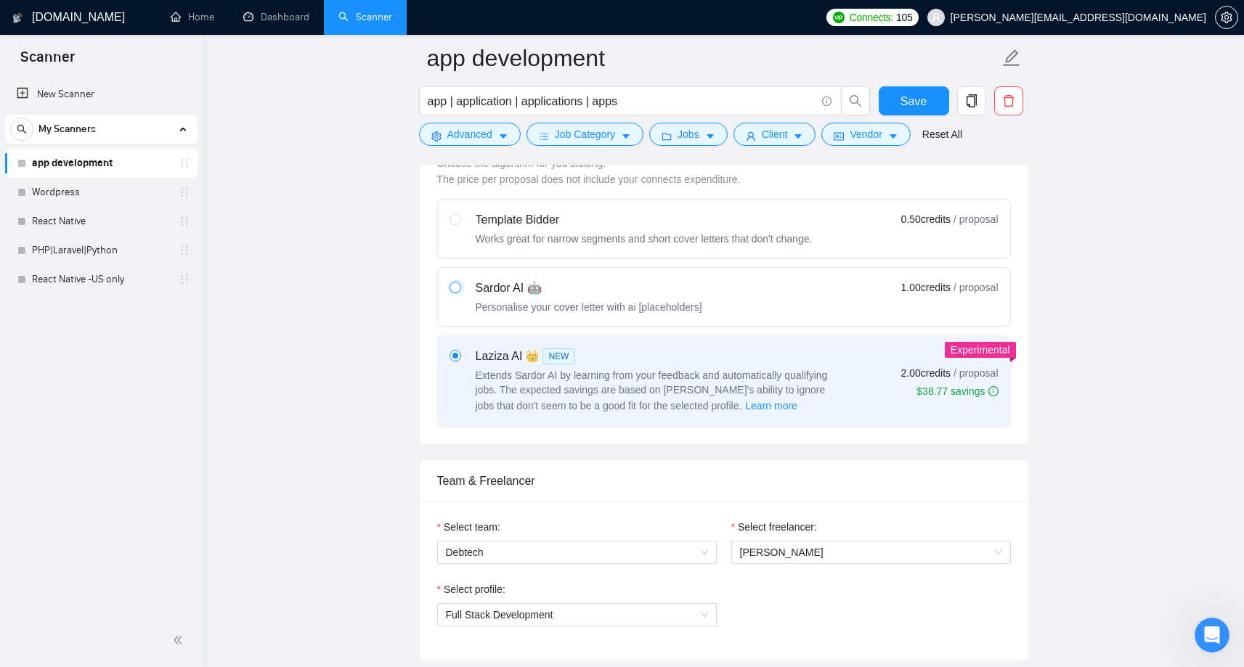
click at [456, 287] on input "radio" at bounding box center [454, 287] width 10 height 10
radio input "true"
radio input "false"
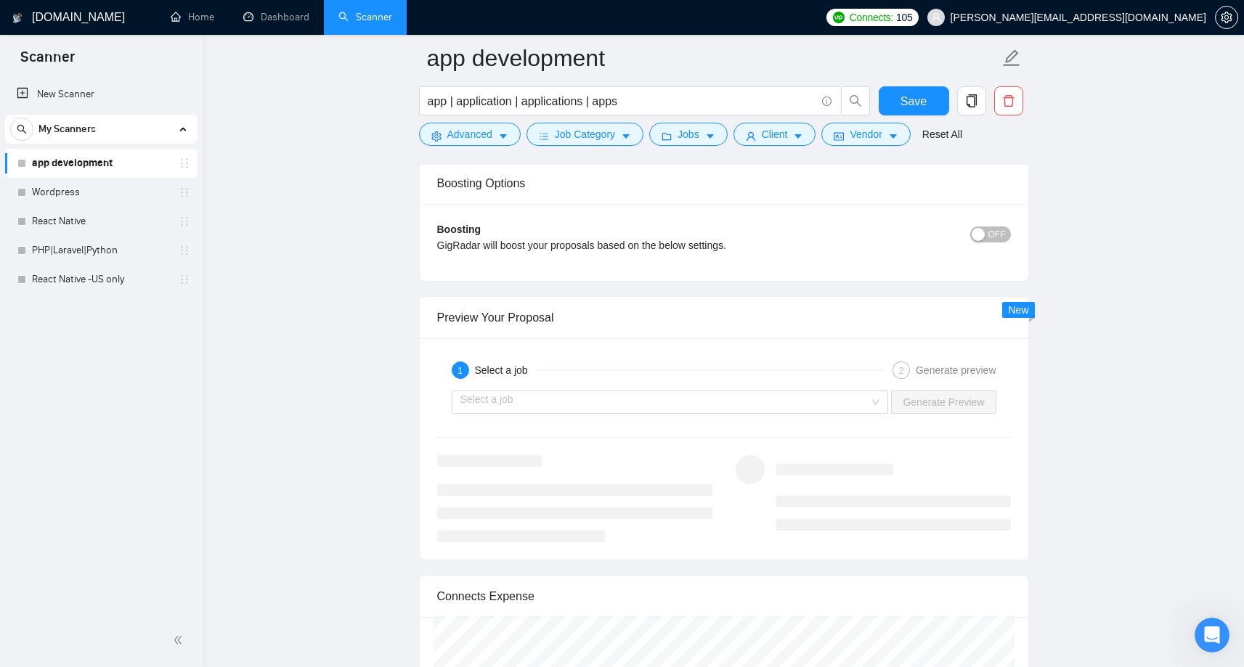
scroll to position [2571, 0]
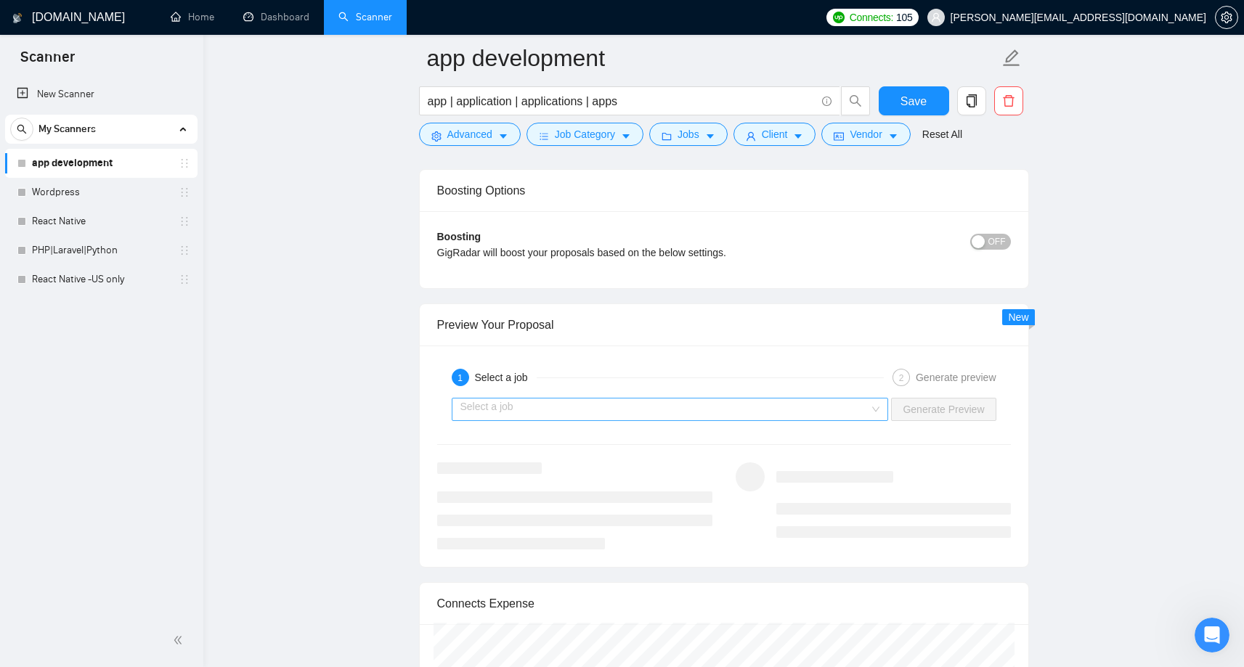
click at [842, 408] on input "search" at bounding box center [665, 410] width 410 height 22
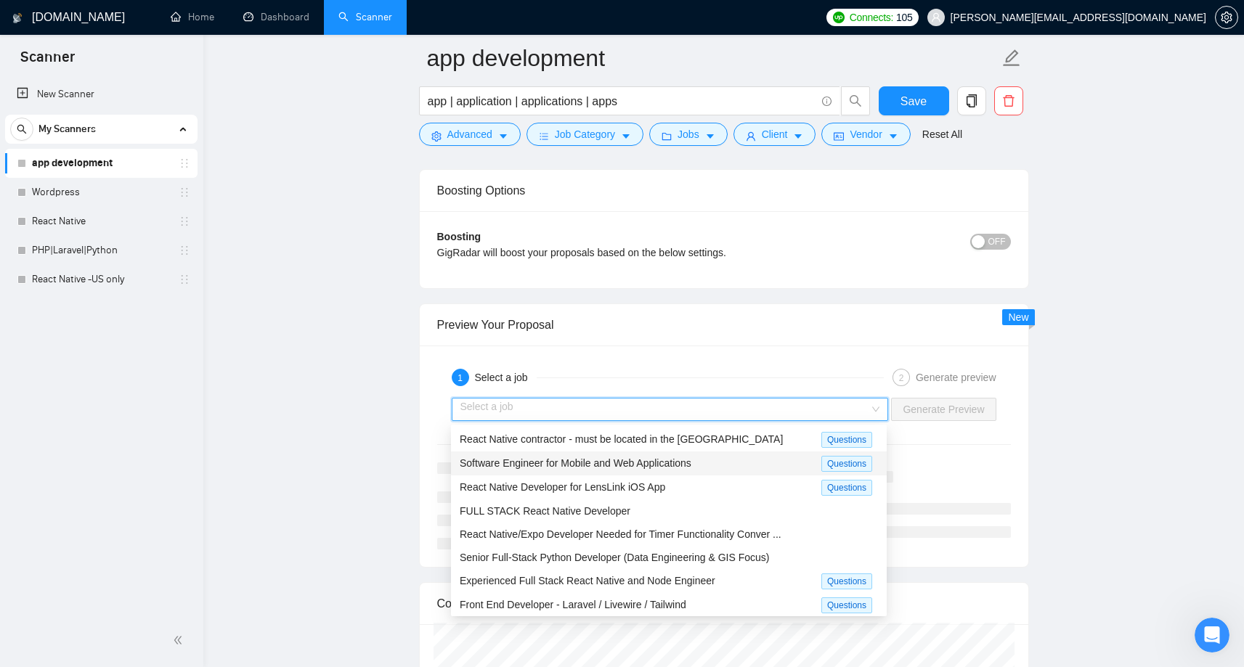
click at [690, 465] on span "Software Engineer for Mobile and Web Applications" at bounding box center [576, 463] width 232 height 12
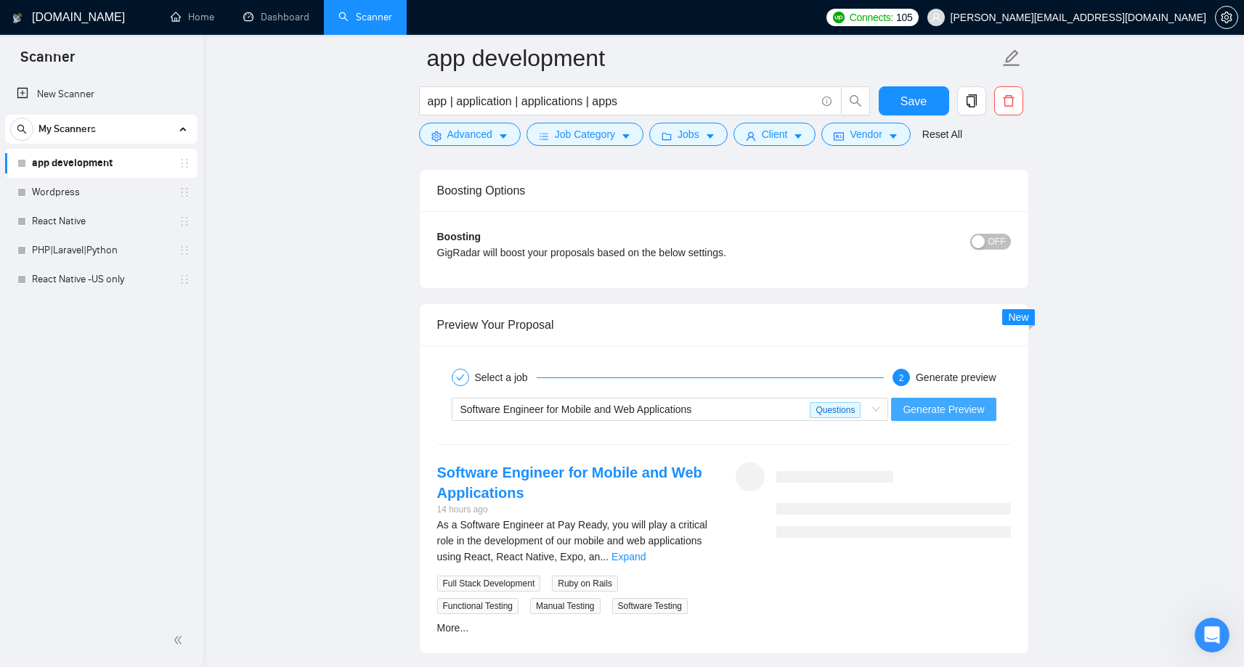
click at [942, 412] on span "Generate Preview" at bounding box center [943, 410] width 81 height 16
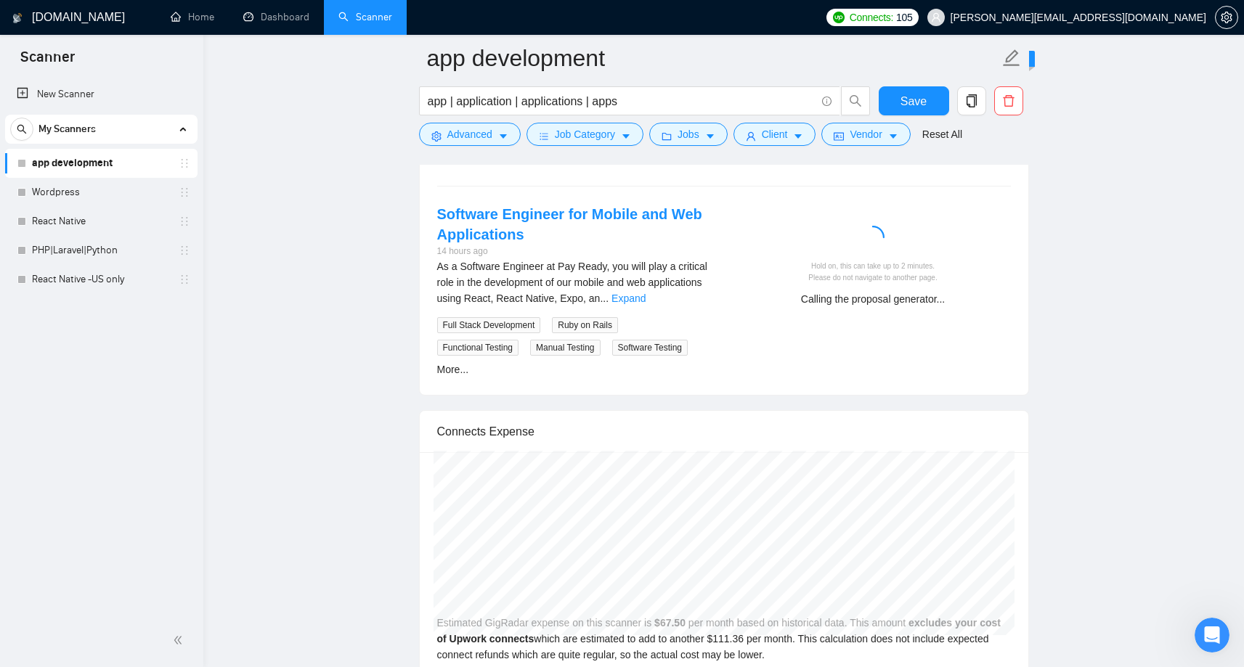
scroll to position [2822, 0]
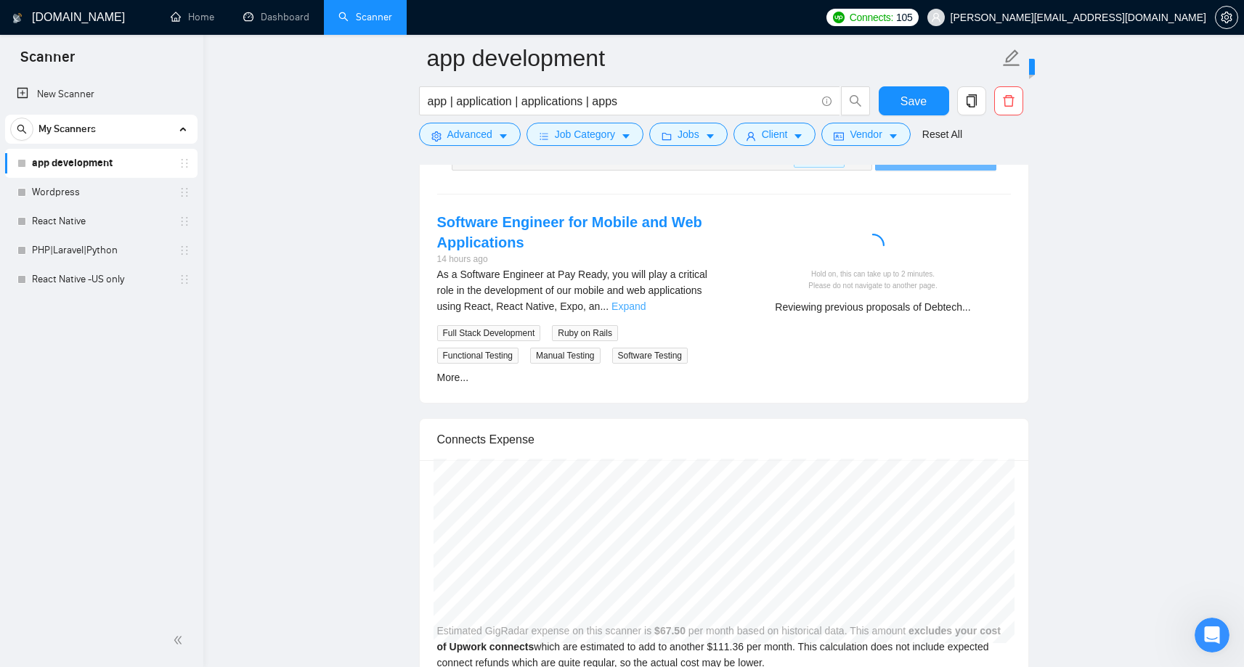
click at [646, 309] on link "Expand" at bounding box center [628, 307] width 34 height 12
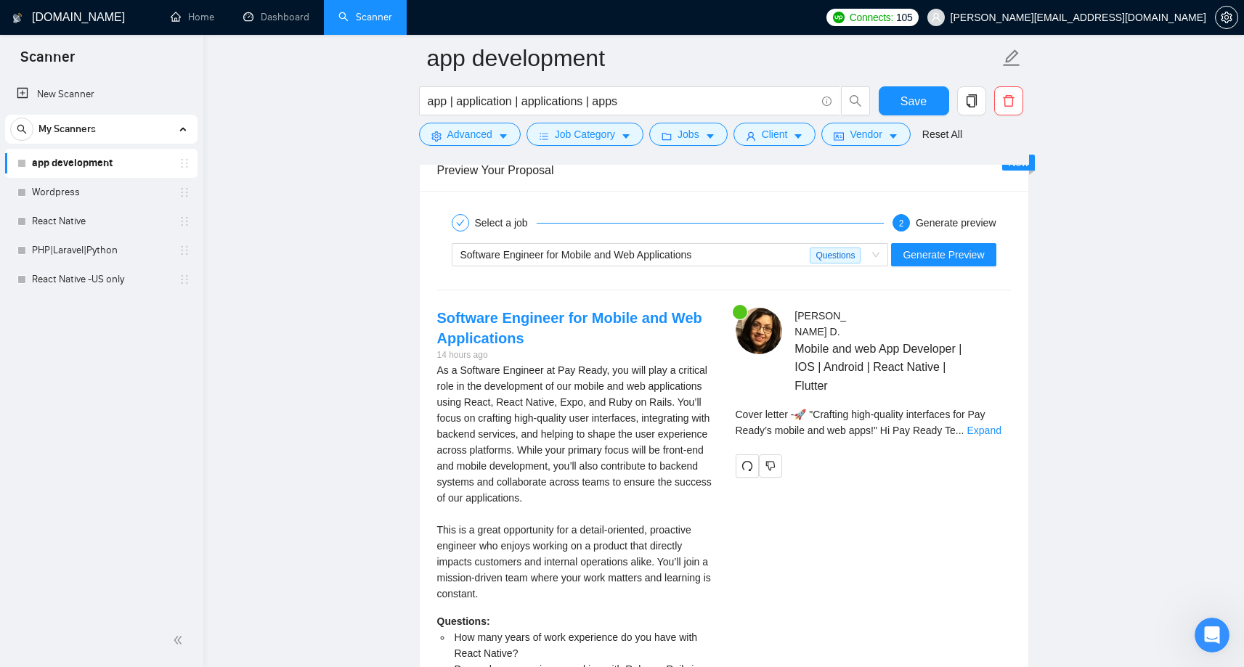
scroll to position [2727, 0]
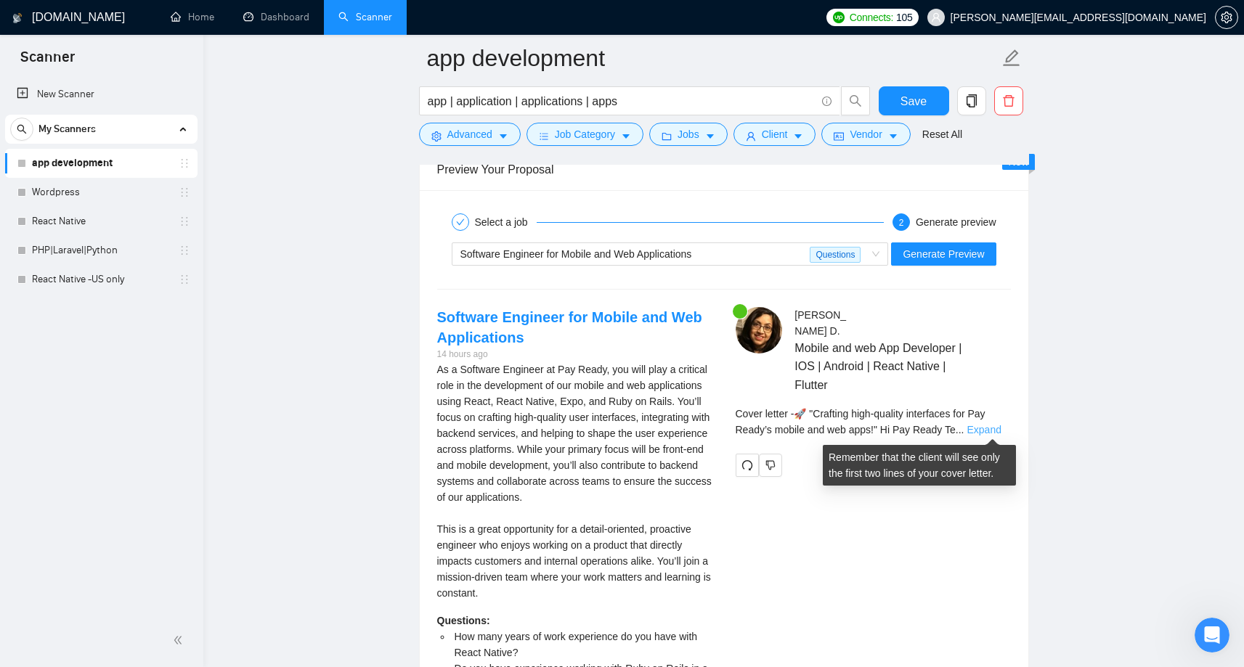
click at [980, 428] on link "Expand" at bounding box center [983, 430] width 34 height 12
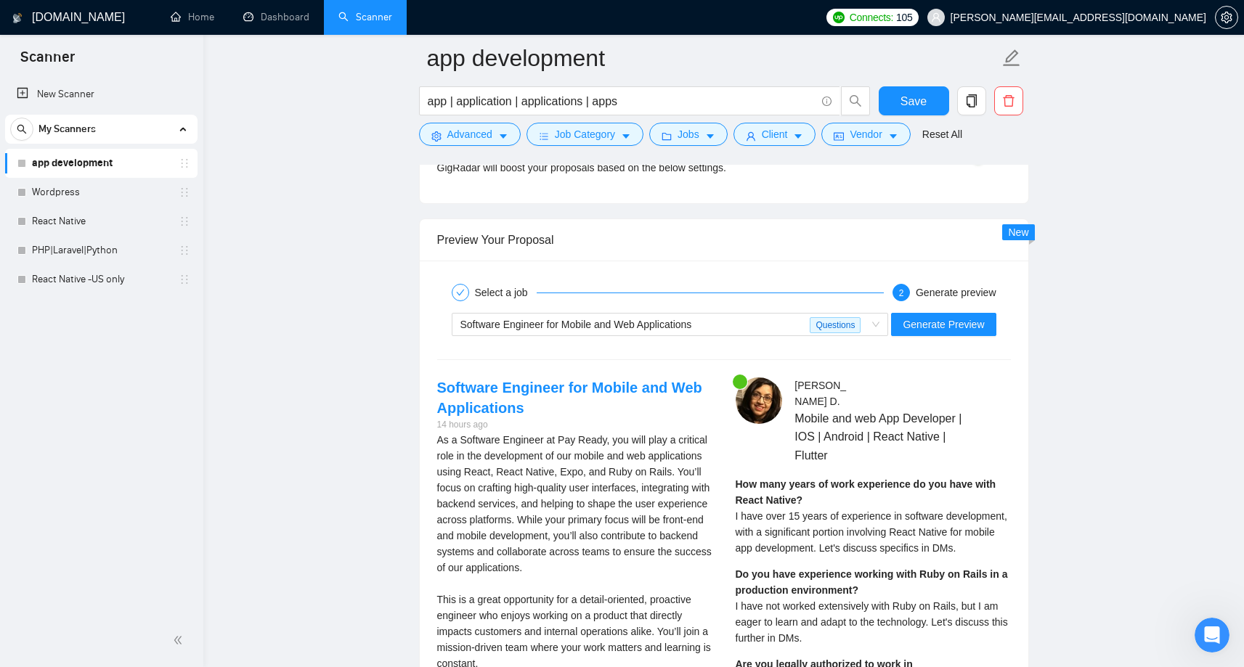
scroll to position [2640, 0]
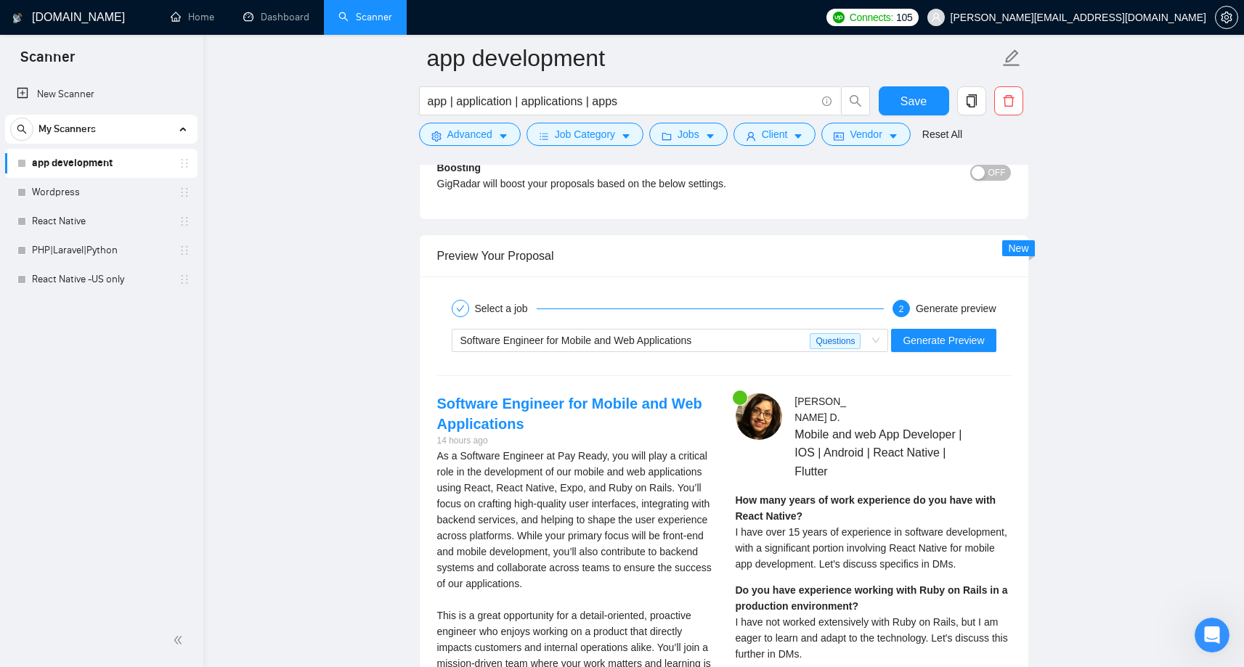
click at [60, 161] on link "app development" at bounding box center [101, 163] width 138 height 29
